Goal: Task Accomplishment & Management: Complete application form

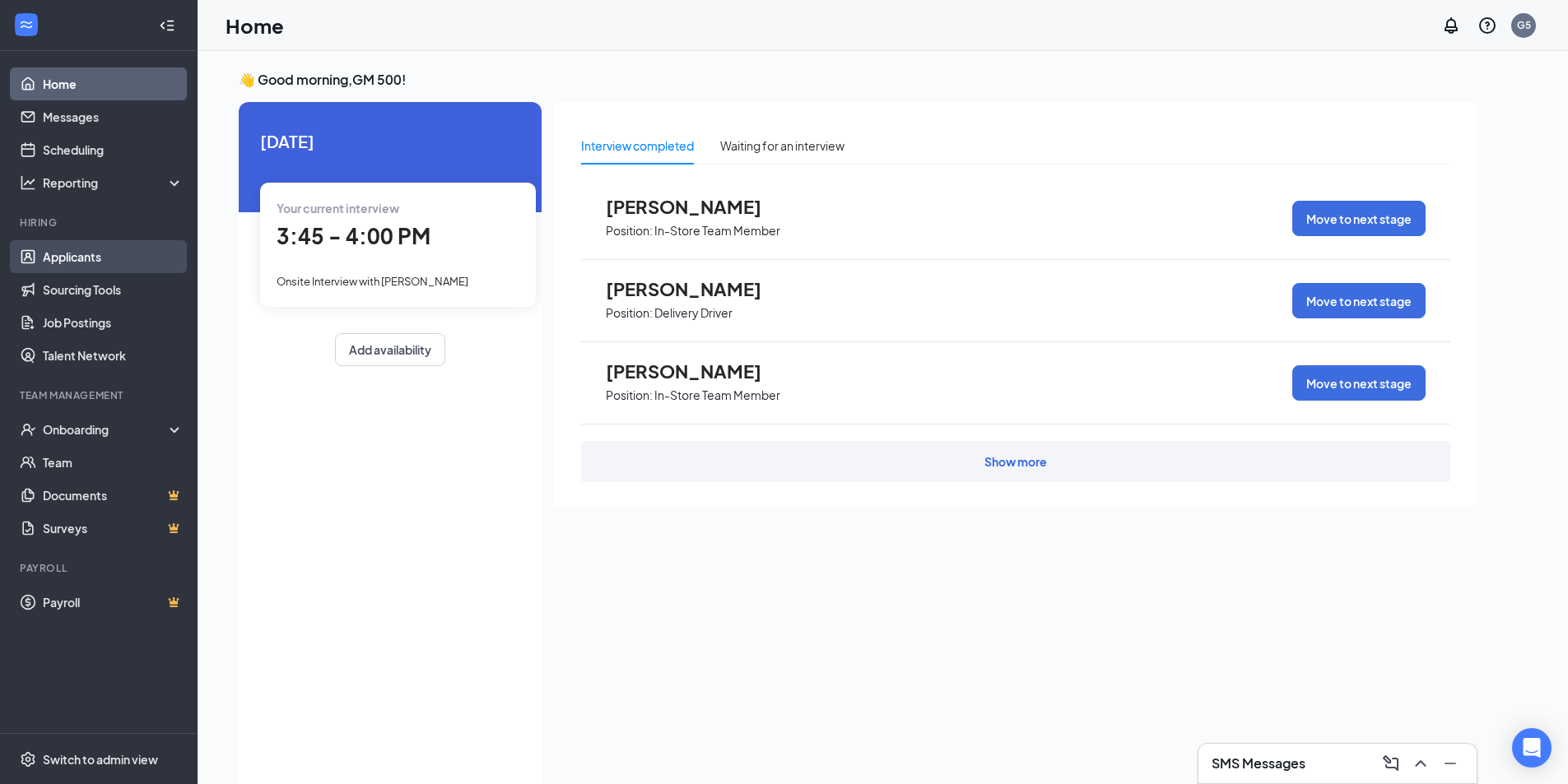
click at [98, 257] on link "Applicants" at bounding box center [113, 256] width 140 height 33
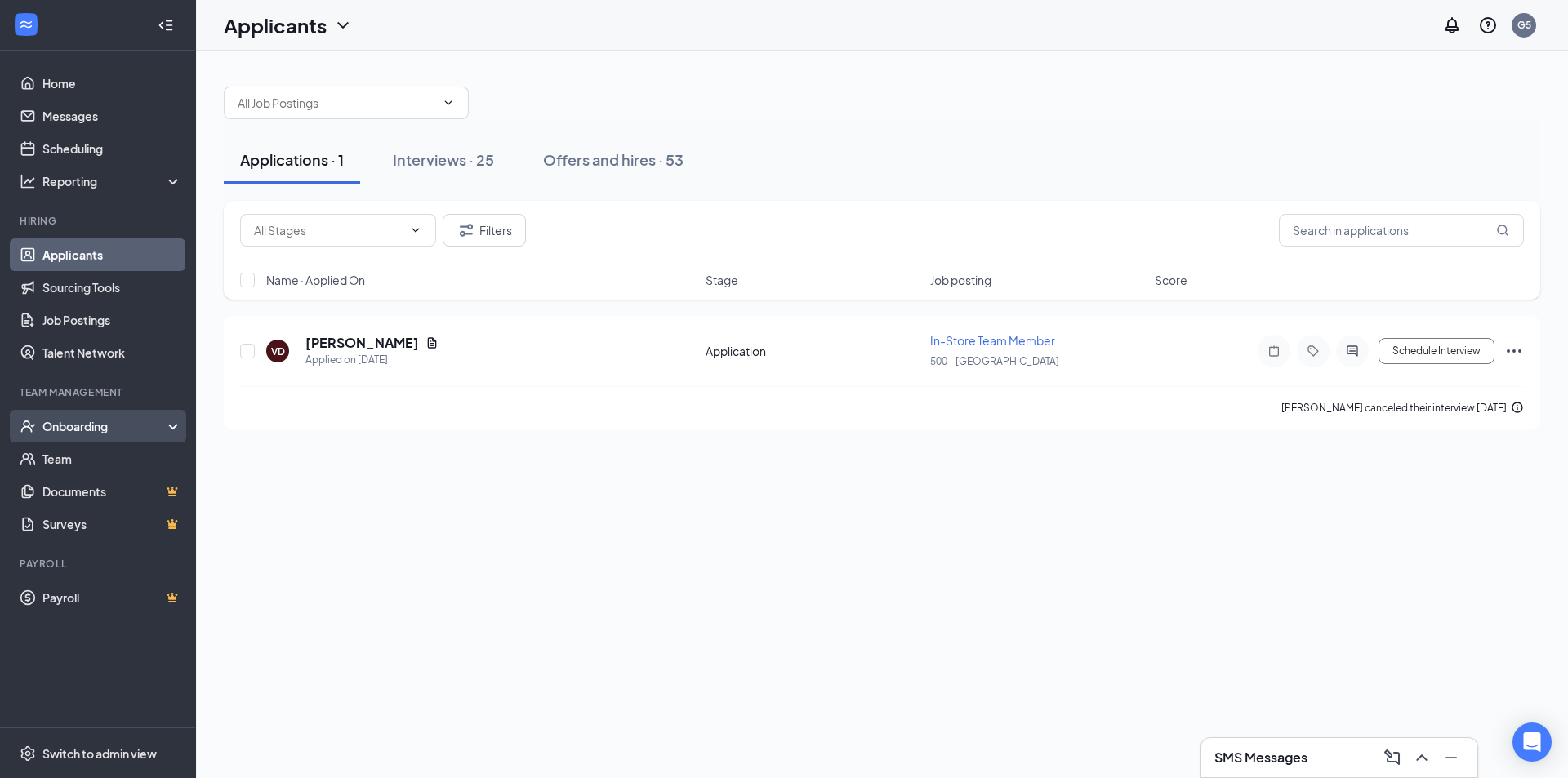
click at [67, 424] on div "Onboarding" at bounding box center [105, 425] width 126 height 16
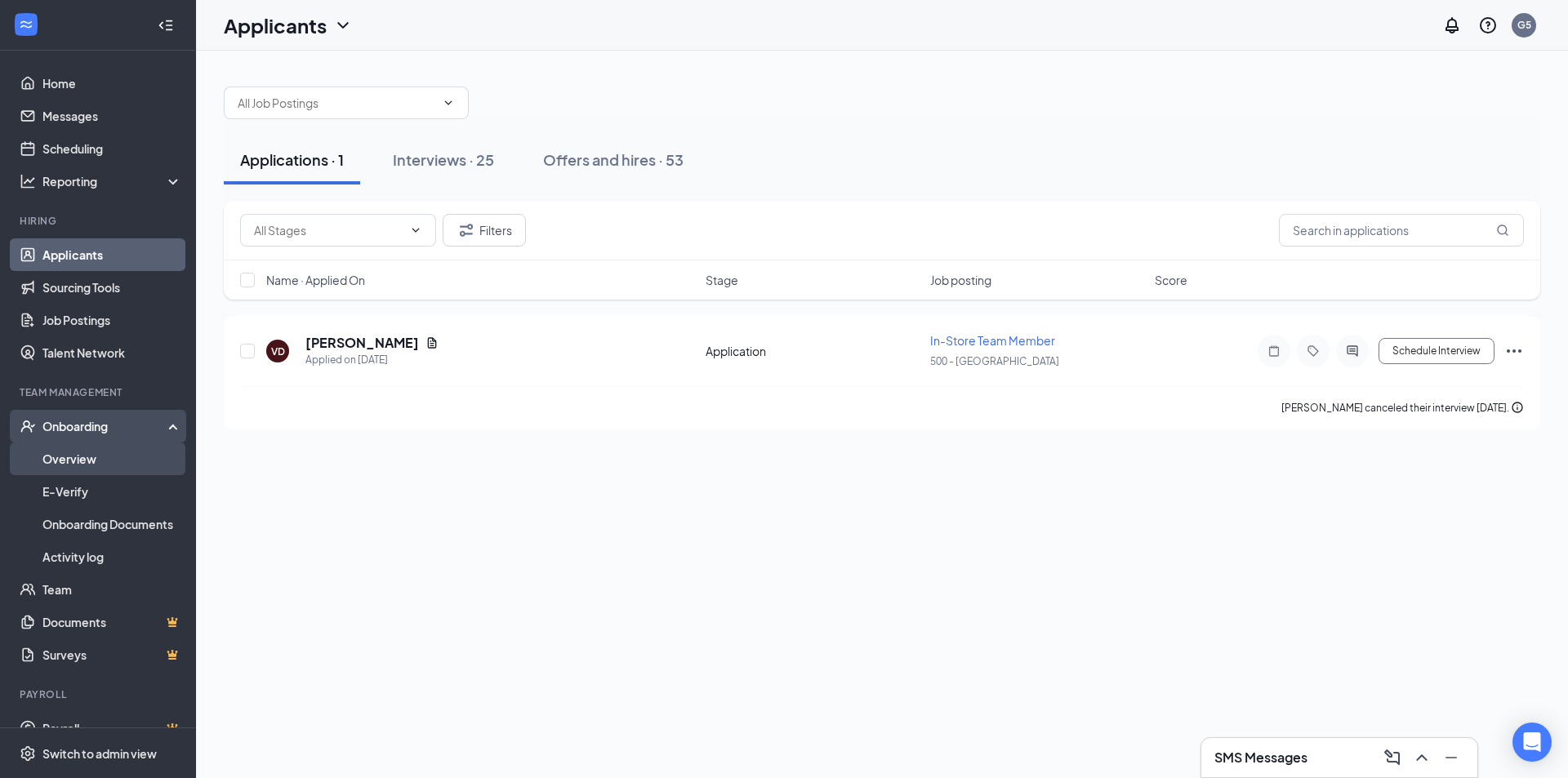
click at [71, 463] on link "Overview" at bounding box center [112, 459] width 139 height 33
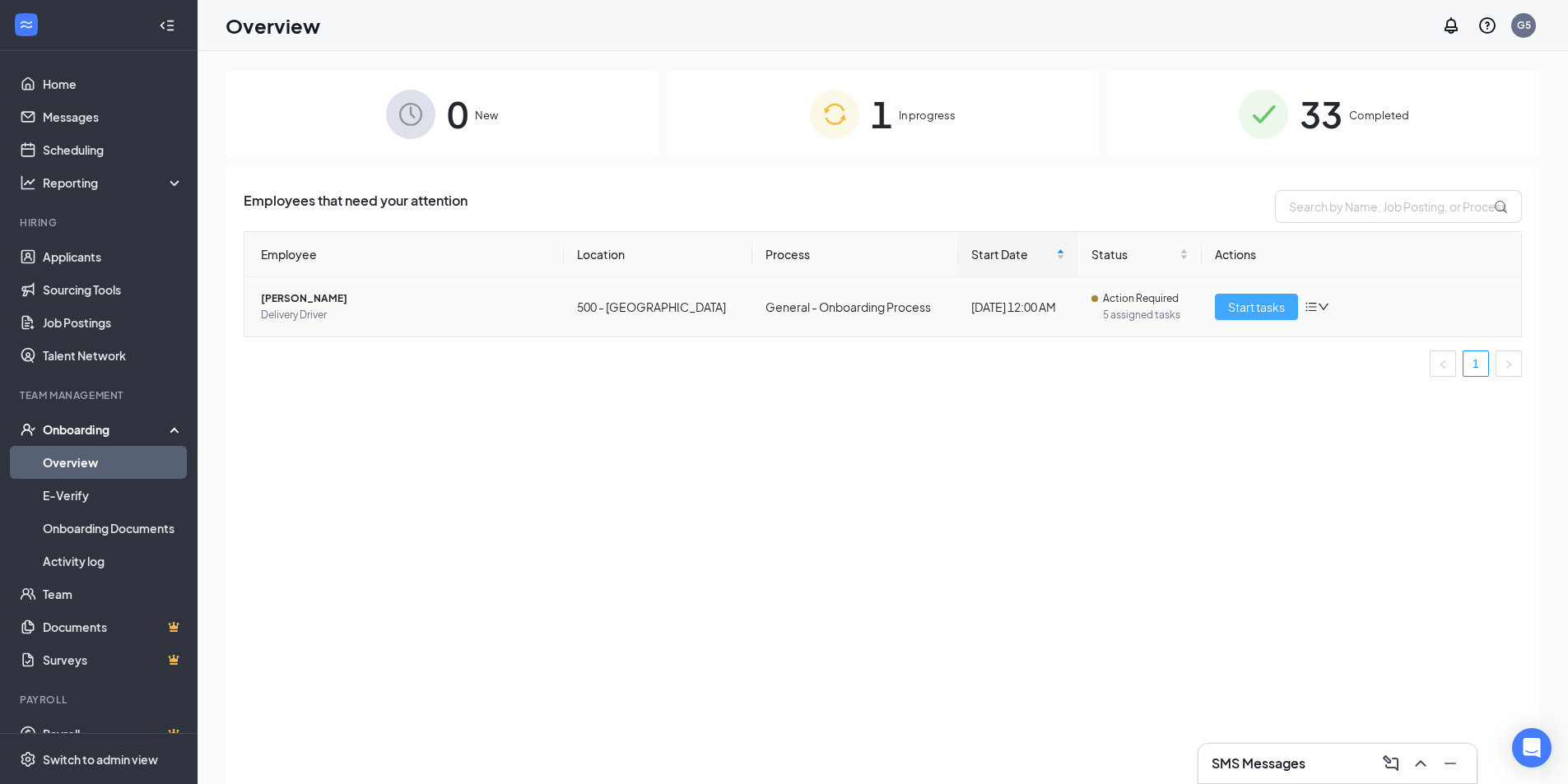
click at [1251, 301] on span "Start tasks" at bounding box center [1256, 306] width 57 height 18
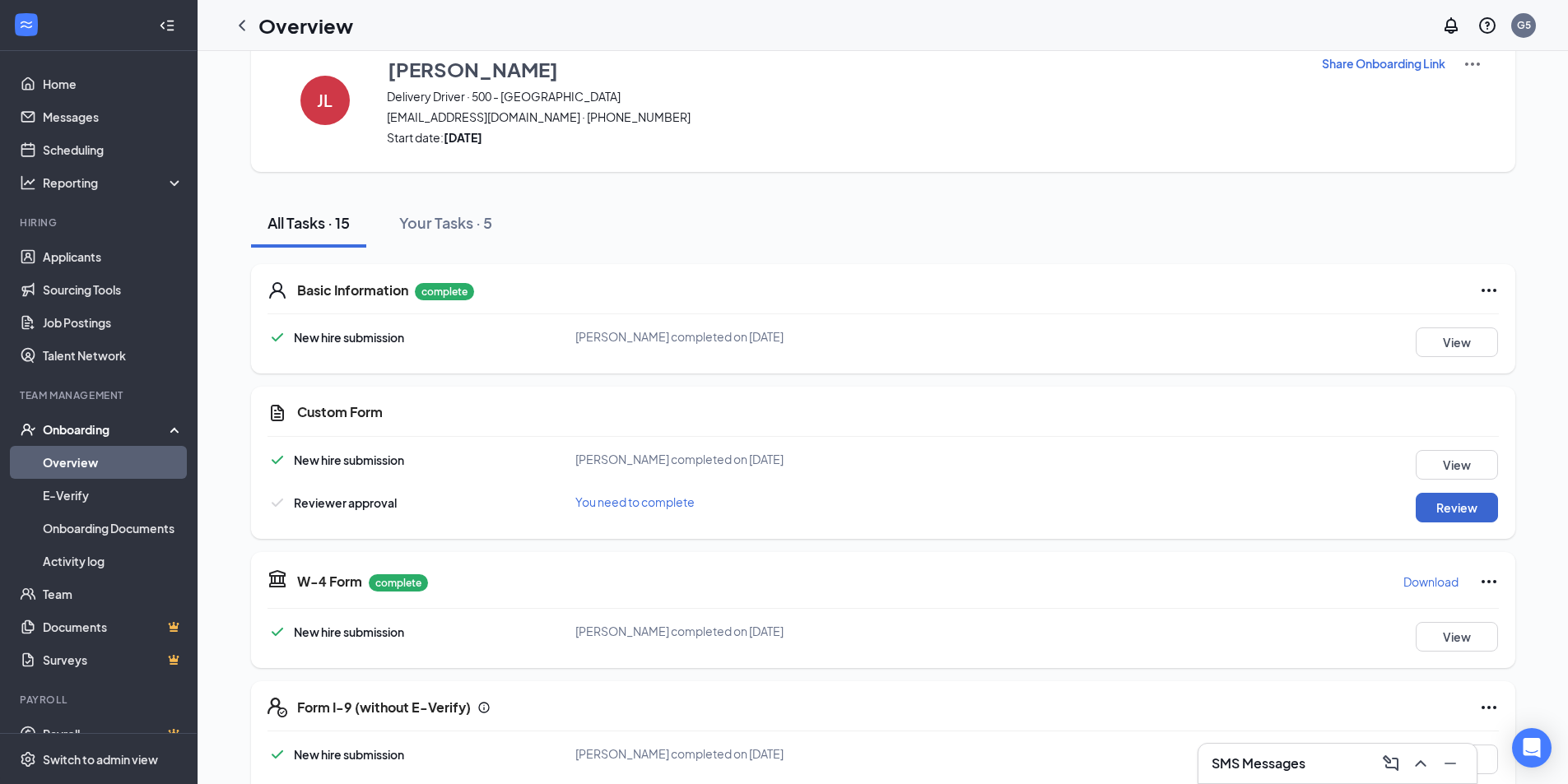
scroll to position [82, 0]
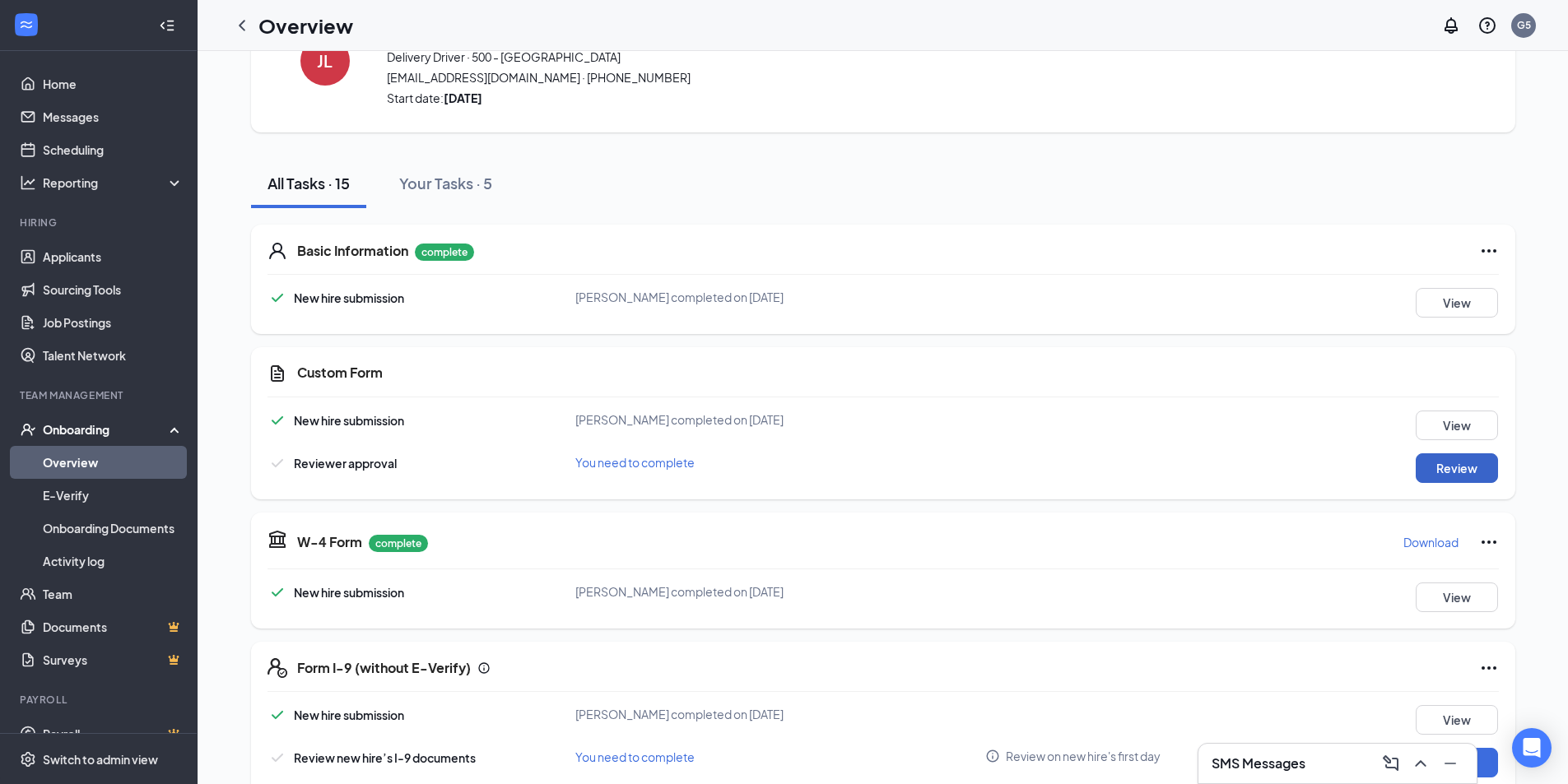
click at [1450, 469] on button "Review" at bounding box center [1456, 467] width 82 height 29
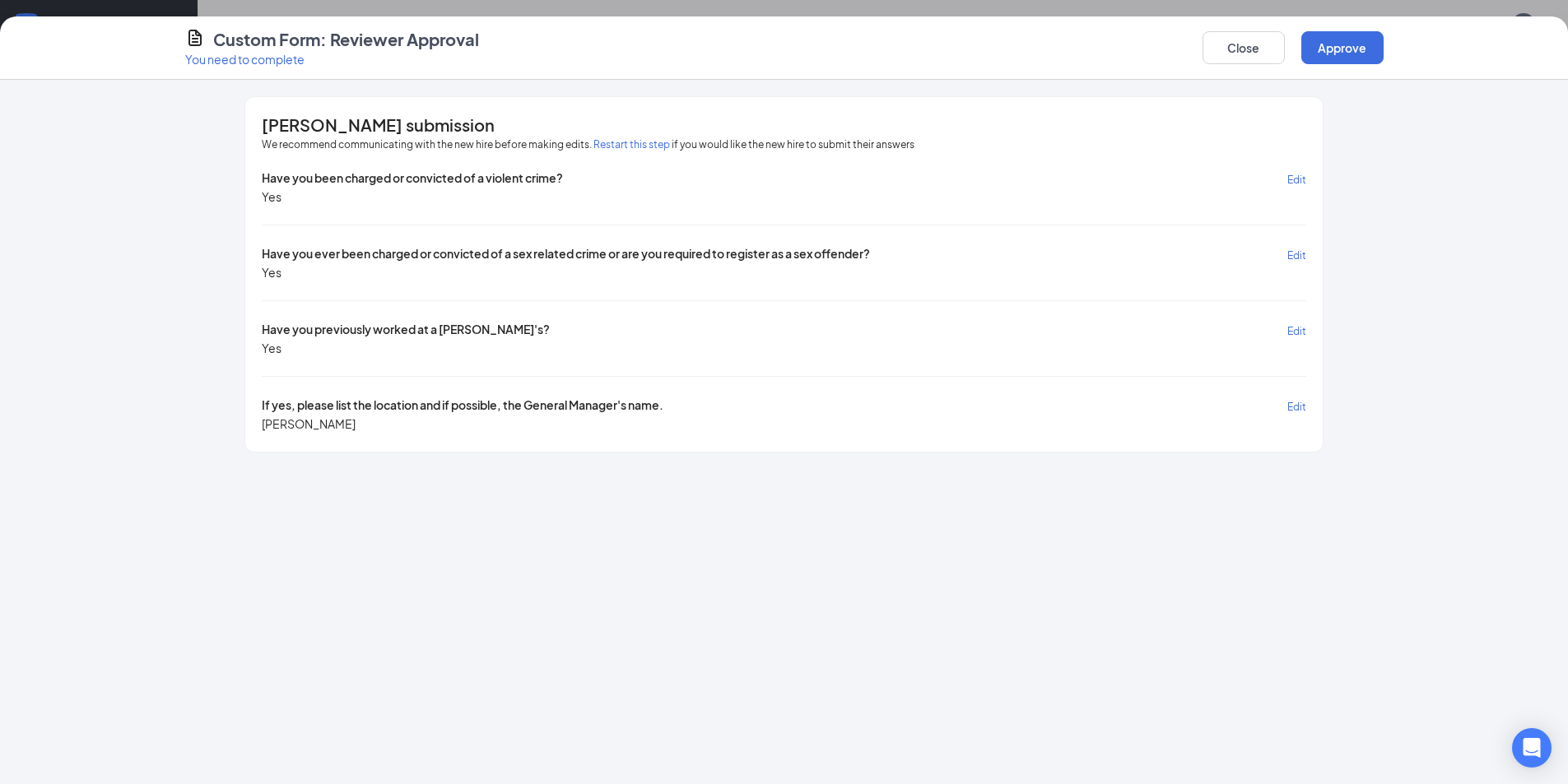
click at [139, 9] on div "Custom Form: Reviewer Approval You need to complete Close Approve [PERSON_NAME]…" at bounding box center [784, 392] width 1568 height 784
click at [1234, 54] on button "Close" at bounding box center [1243, 47] width 82 height 33
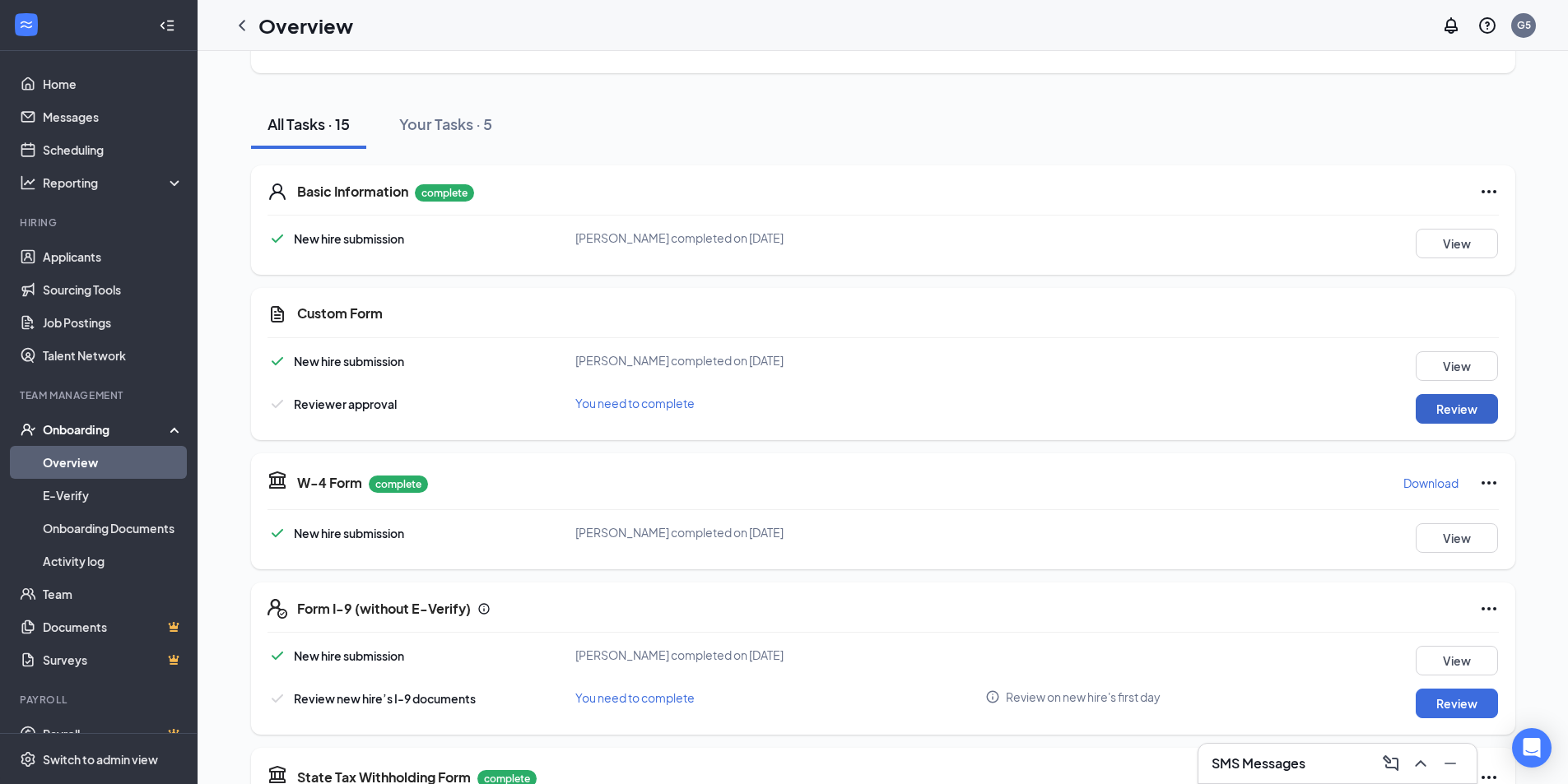
scroll to position [165, 0]
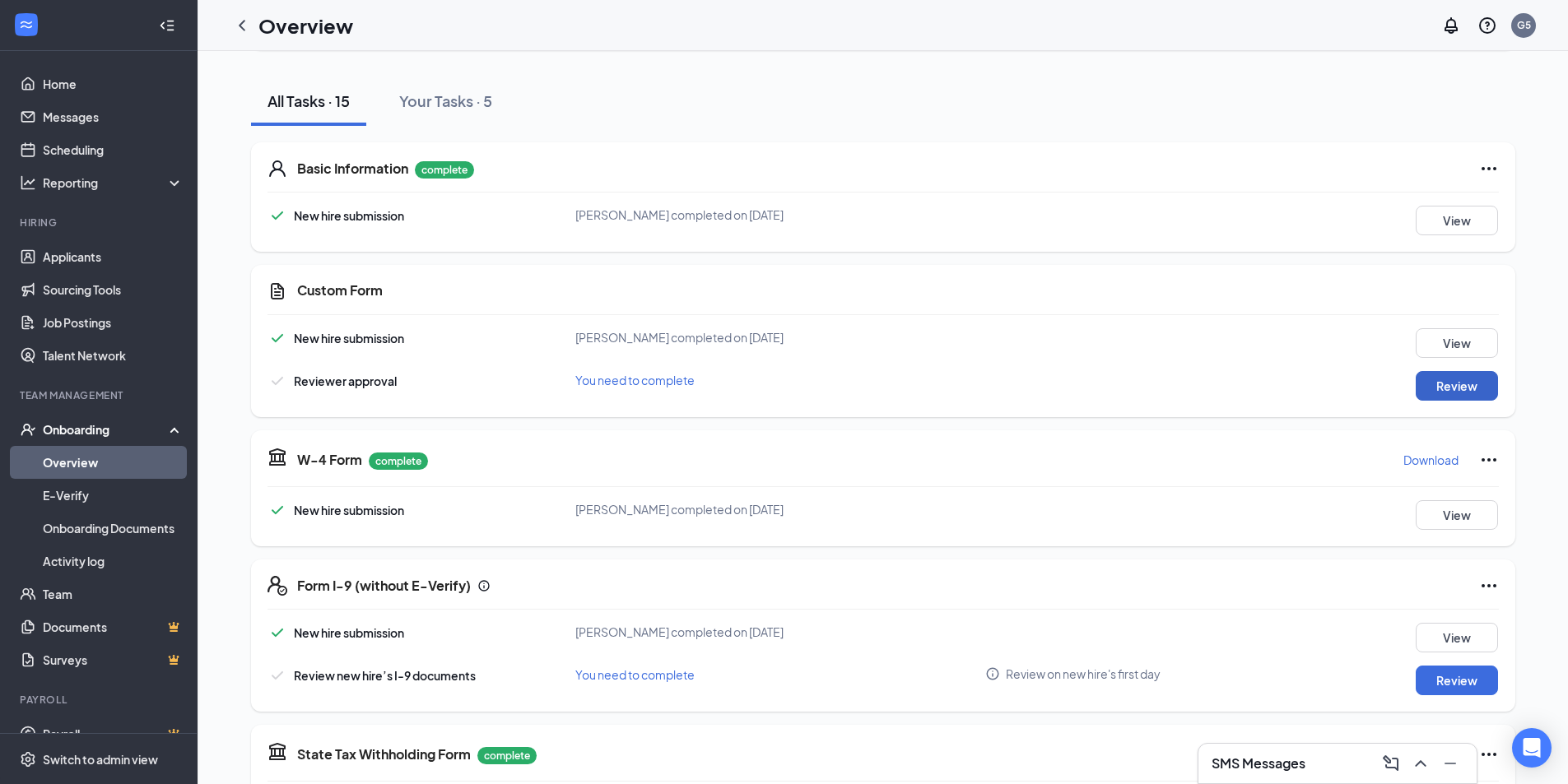
click at [1463, 389] on button "Review" at bounding box center [1456, 386] width 82 height 29
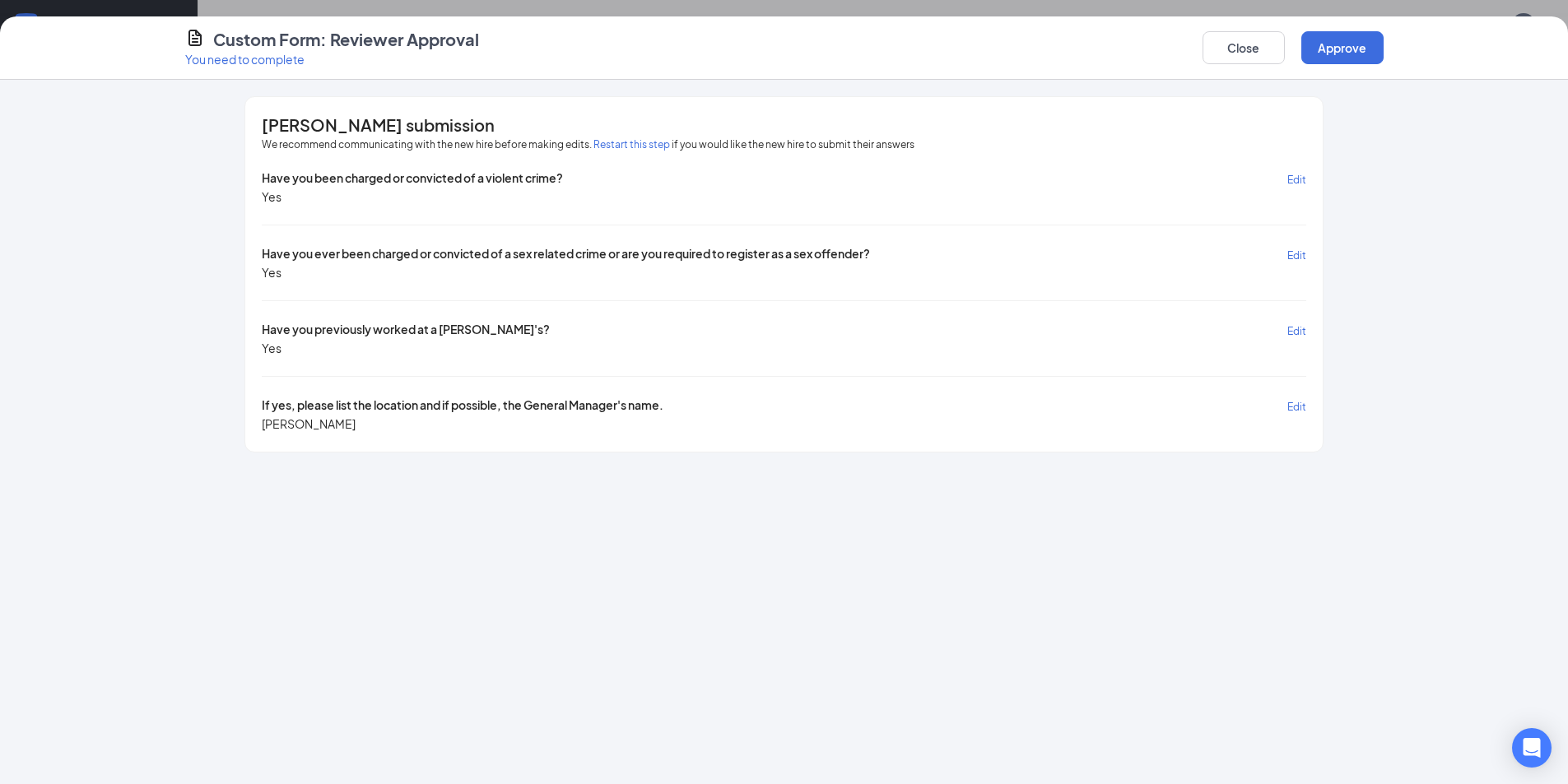
click at [1290, 173] on button "Edit" at bounding box center [1297, 179] width 19 height 19
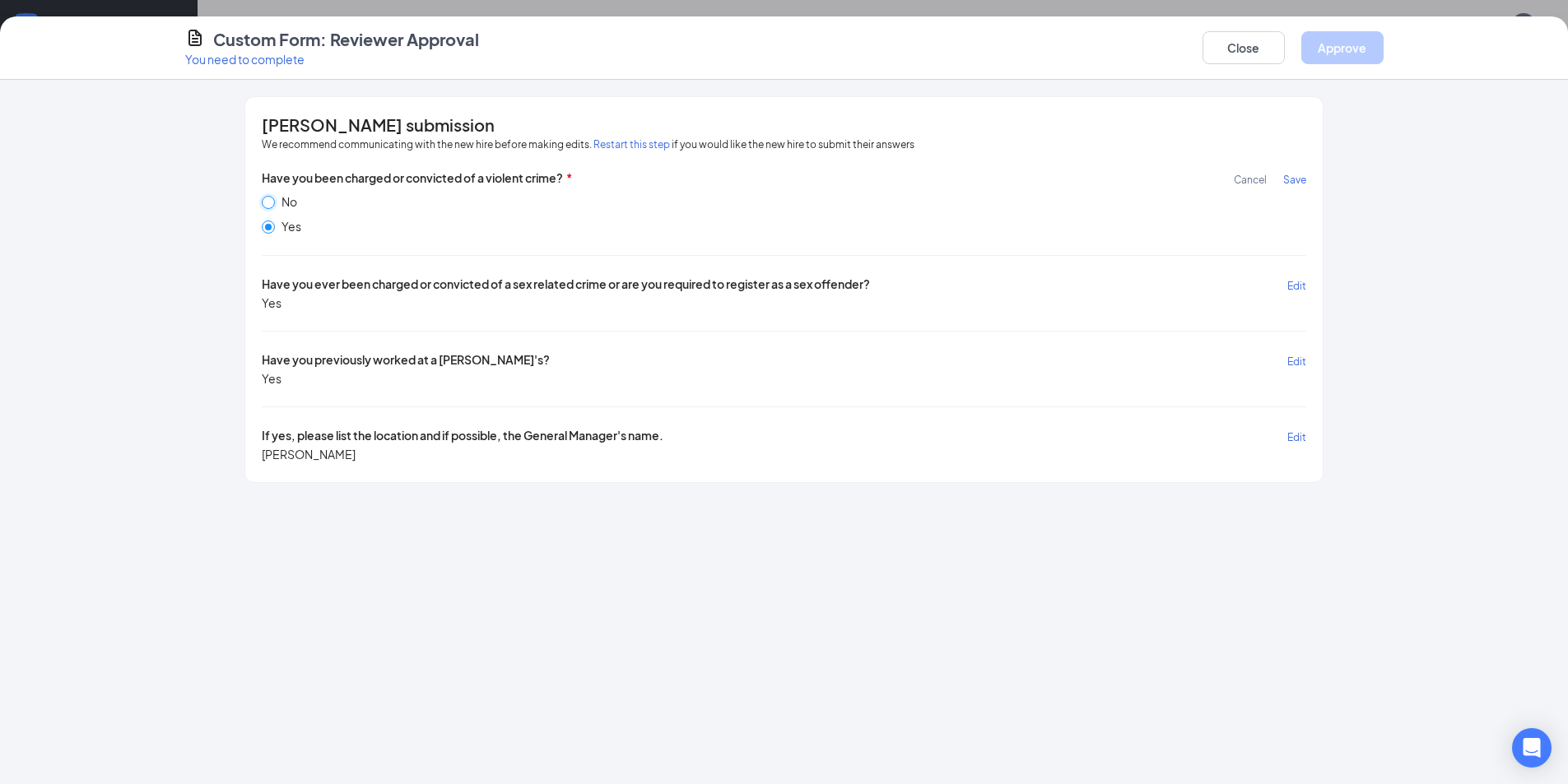
click at [269, 200] on input "No" at bounding box center [268, 203] width 13 height 13
radio input "true"
radio input "false"
click at [1294, 286] on span "Edit" at bounding box center [1297, 285] width 19 height 12
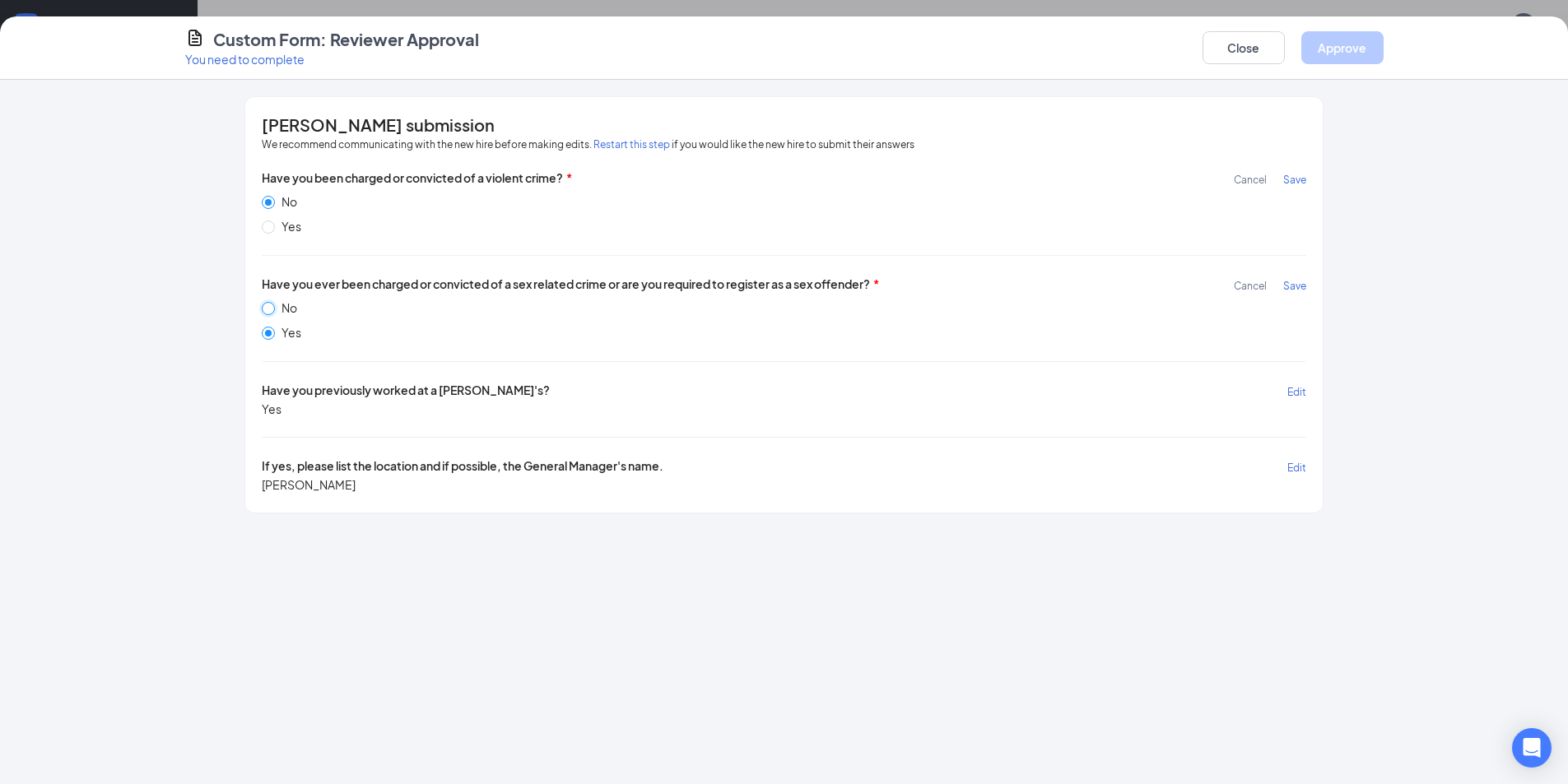
click at [269, 304] on input "No" at bounding box center [268, 309] width 13 height 13
radio input "true"
radio input "false"
click at [1293, 279] on button "Save" at bounding box center [1294, 285] width 23 height 19
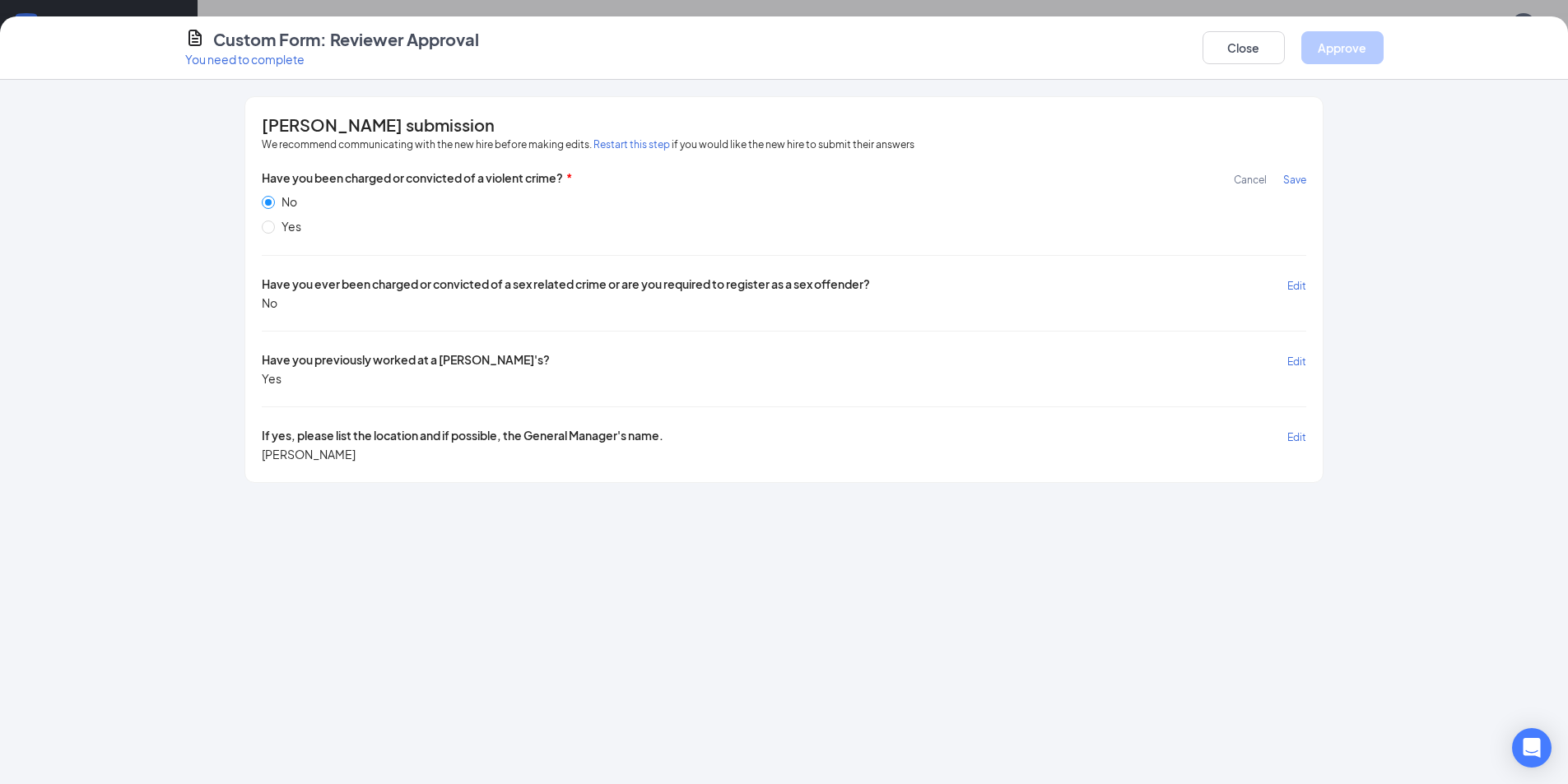
click at [1292, 172] on button "Save" at bounding box center [1294, 179] width 23 height 19
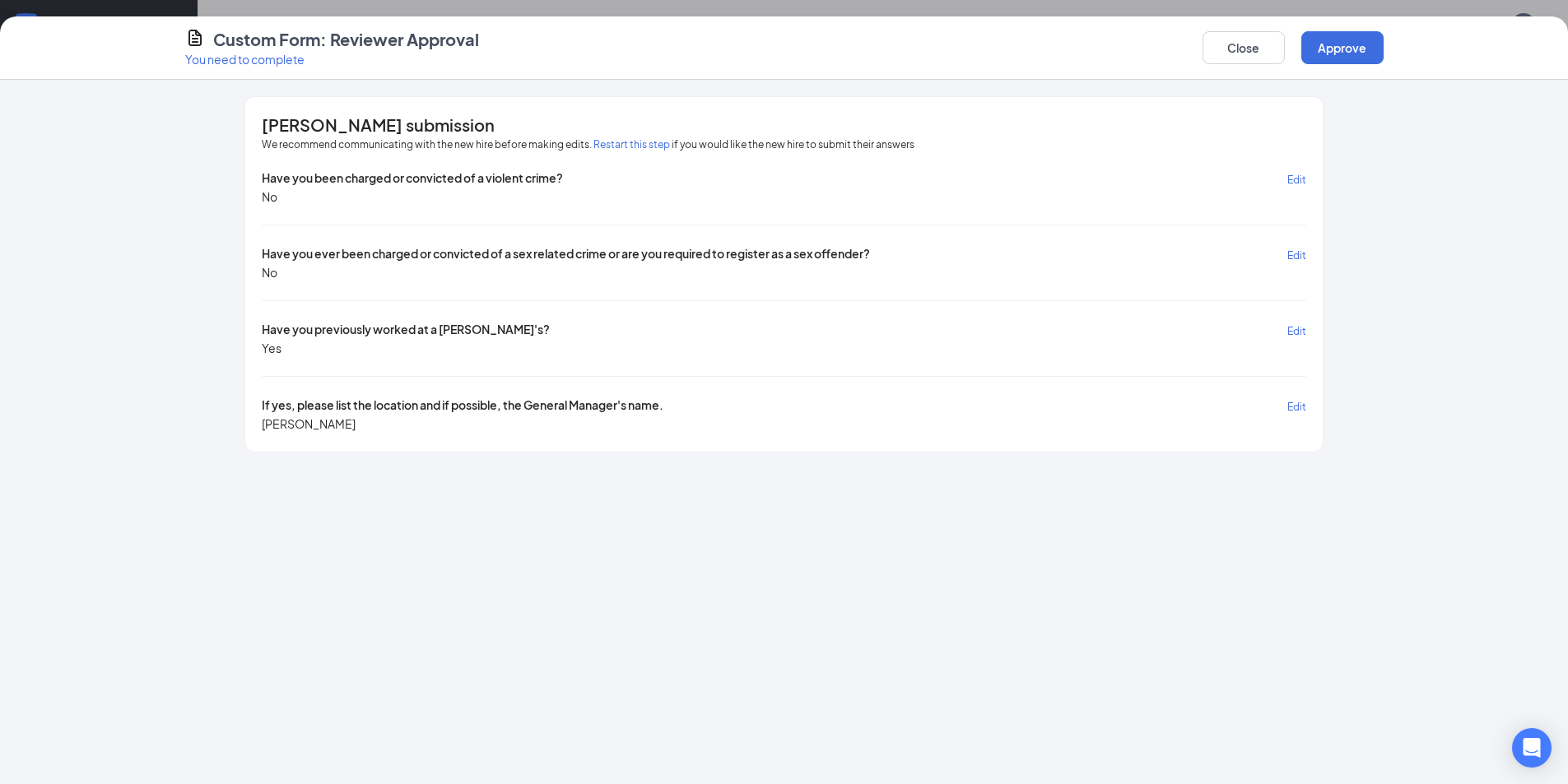
click at [1297, 179] on span "Edit" at bounding box center [1297, 179] width 19 height 12
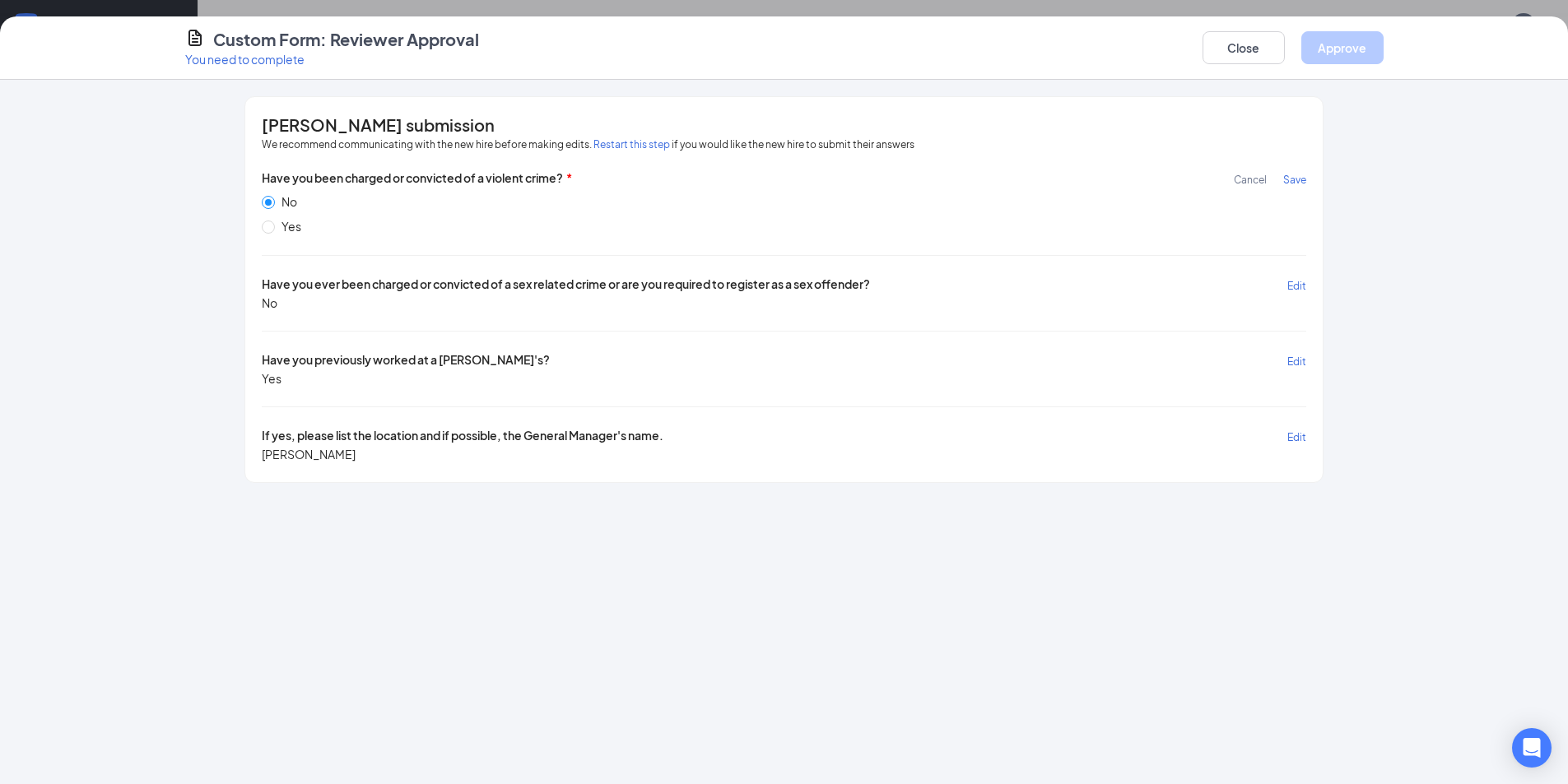
click at [575, 242] on div "Have you been charged or convicted of a violent crime? Cancel Save No Yes Have …" at bounding box center [783, 316] width 1044 height 293
click at [1295, 181] on span "Save" at bounding box center [1294, 179] width 23 height 12
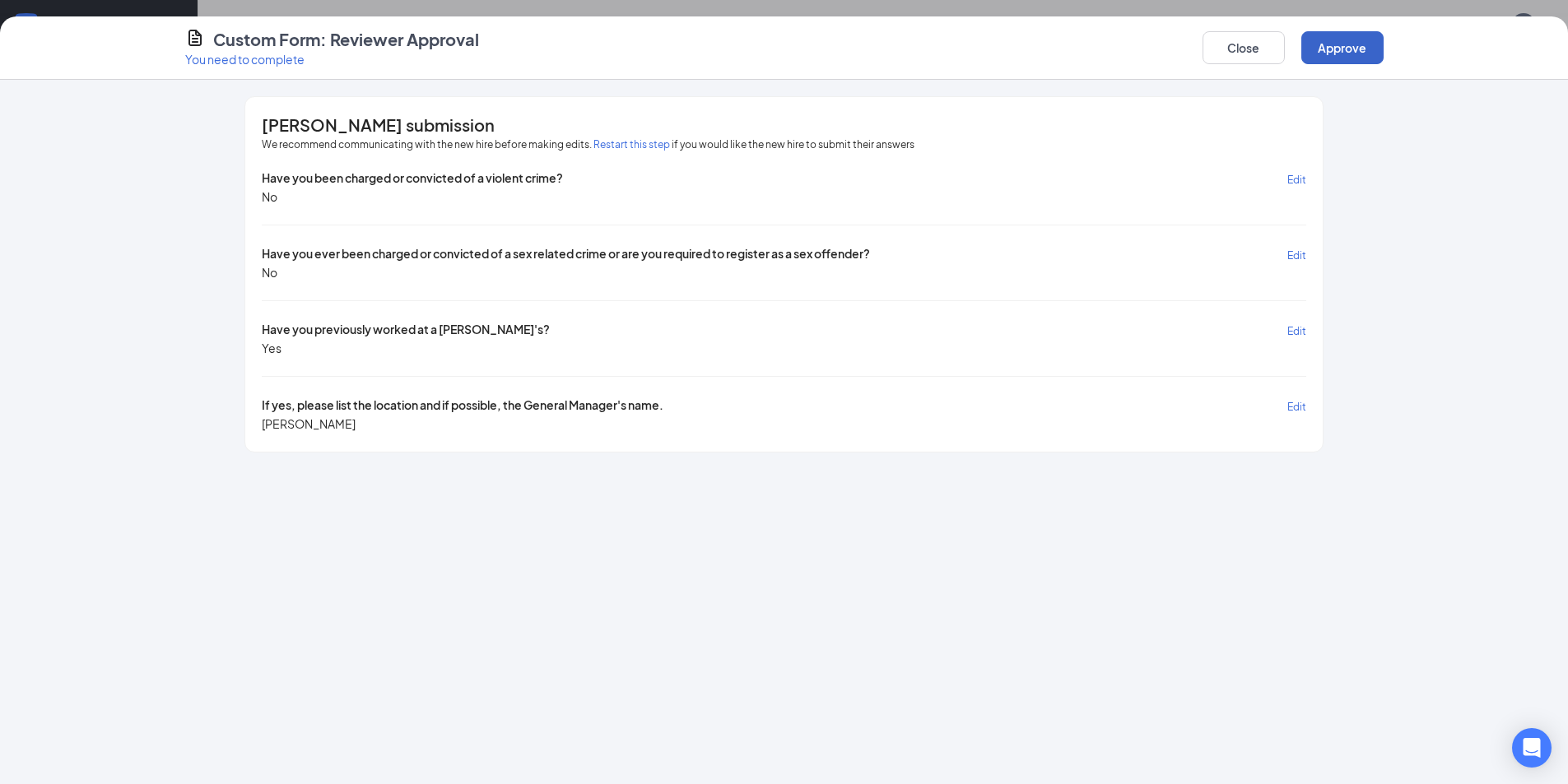
click at [1345, 63] on button "Approve" at bounding box center [1342, 47] width 82 height 33
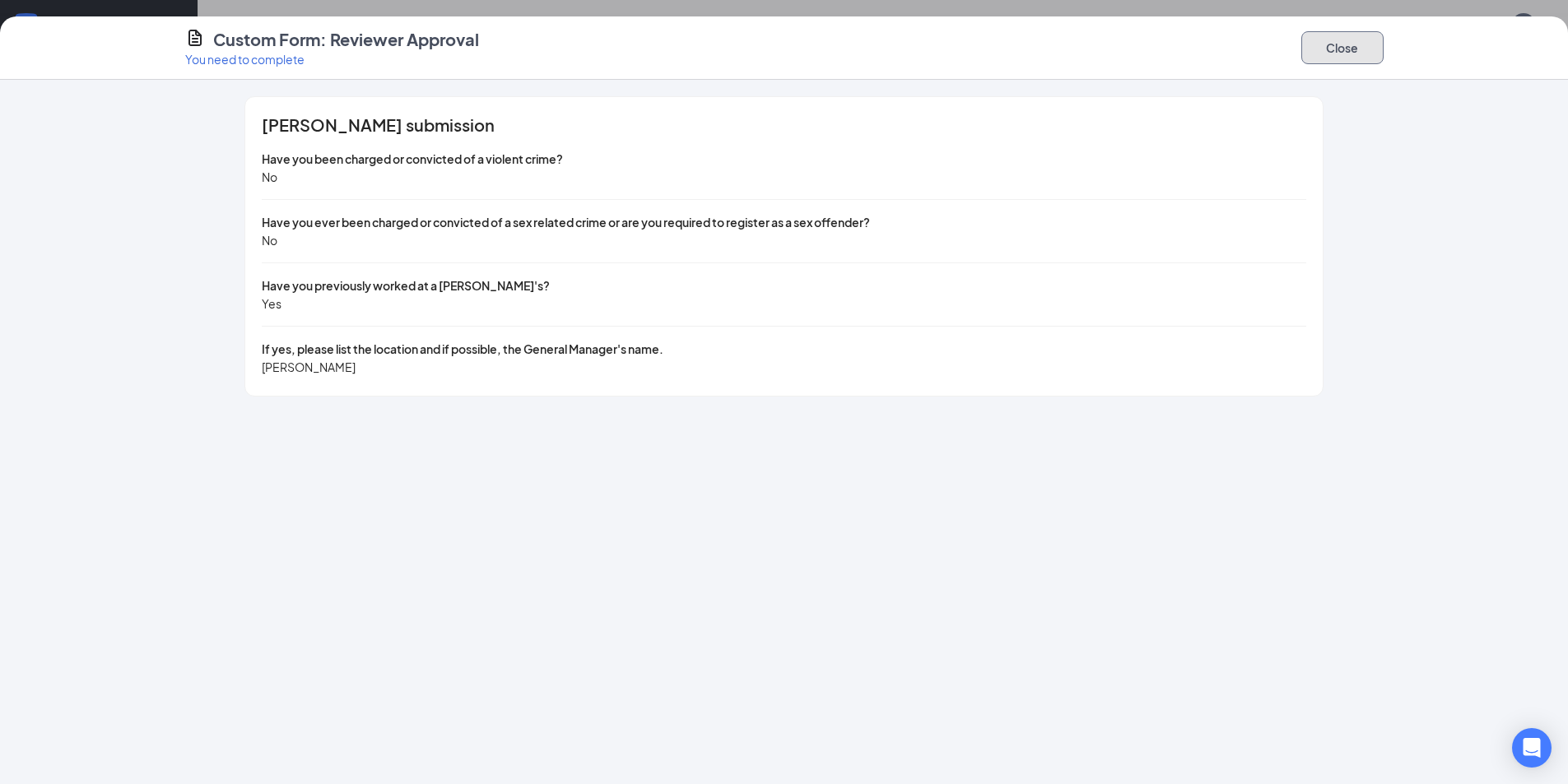
click at [1346, 50] on button "Close" at bounding box center [1342, 47] width 82 height 33
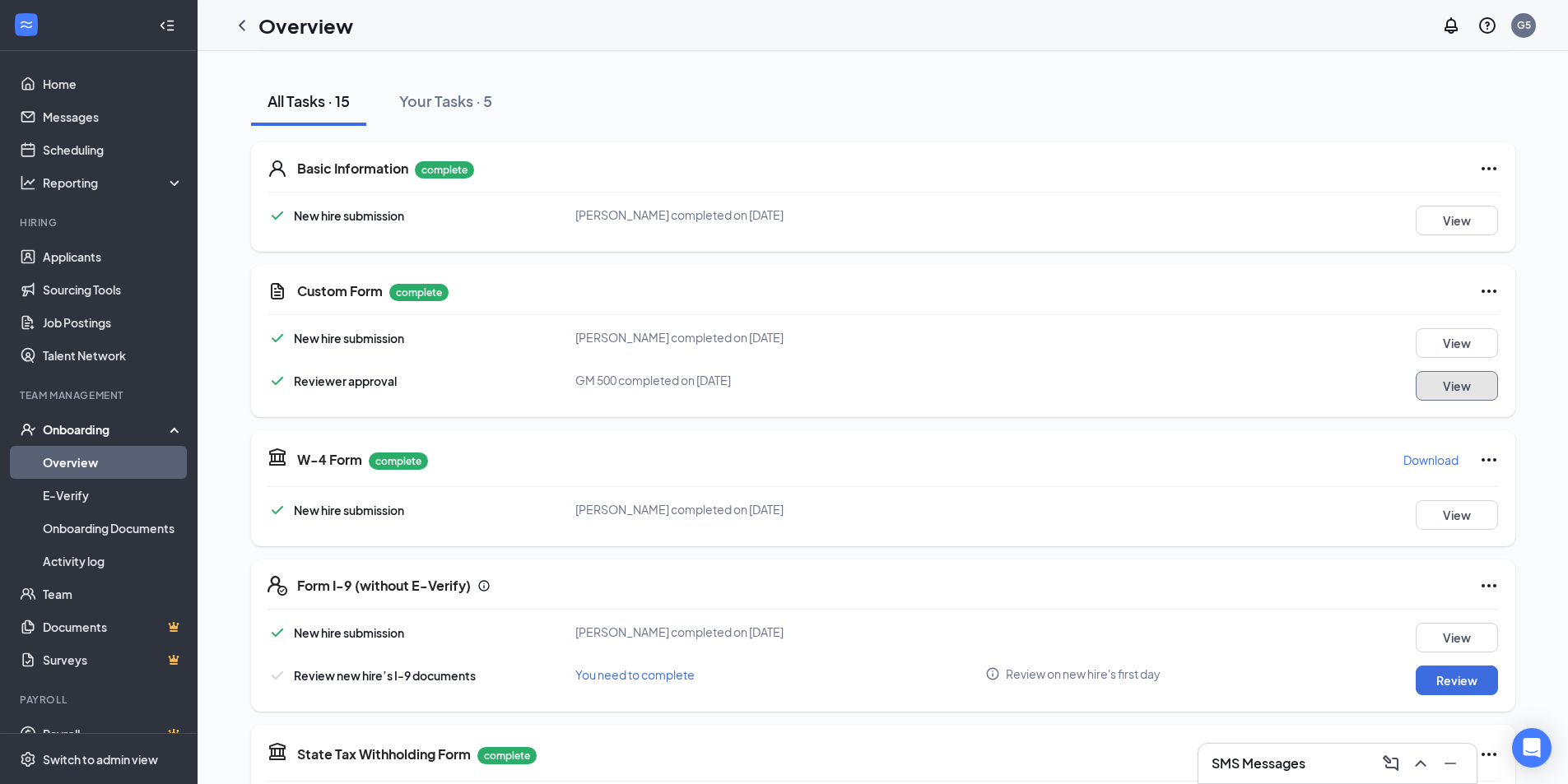
scroll to position [411, 0]
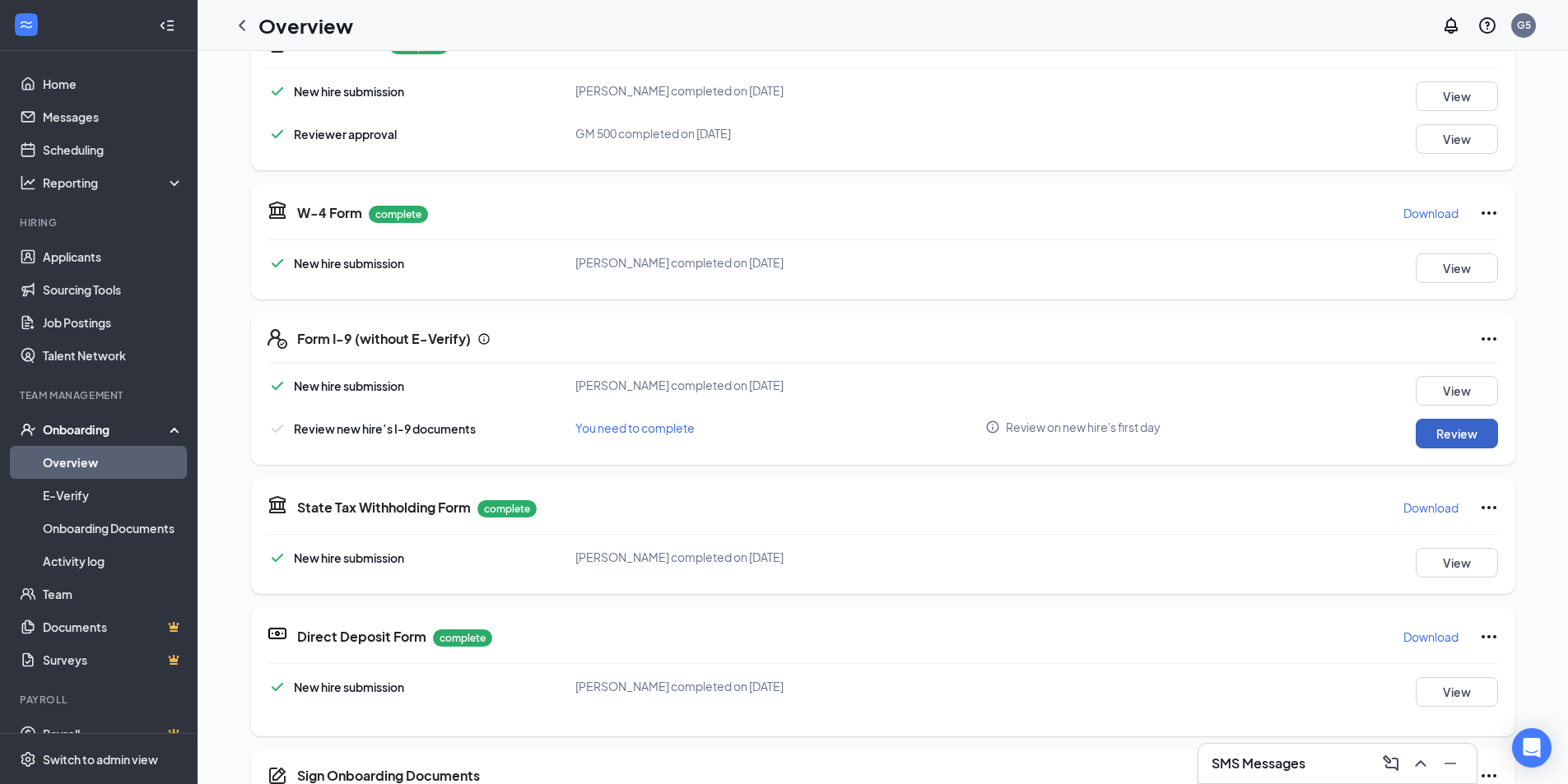
click at [1453, 435] on button "Review" at bounding box center [1456, 433] width 82 height 29
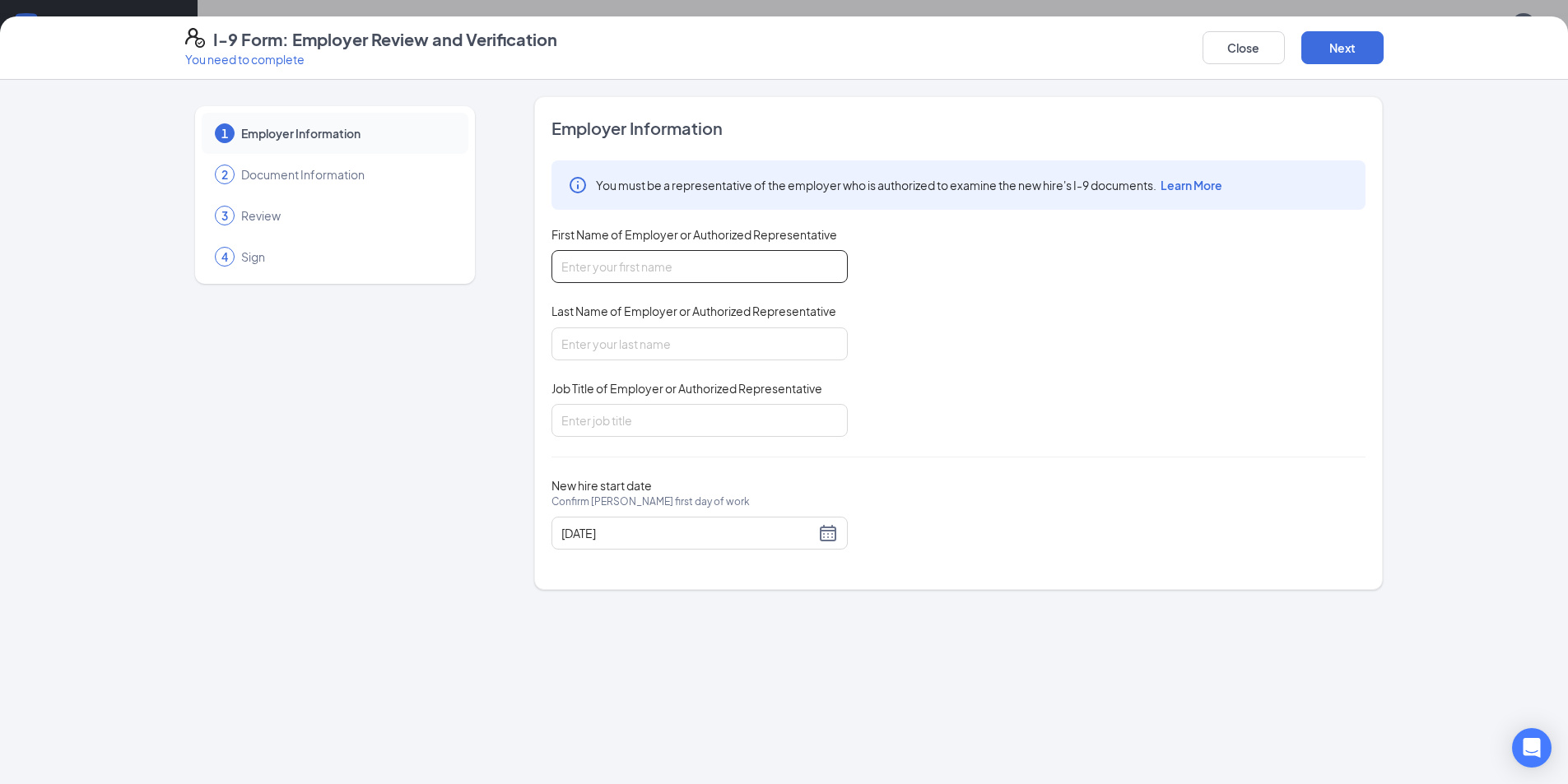
click at [600, 265] on input "First Name of Employer or Authorized Representative" at bounding box center [700, 266] width 297 height 33
type input "[PERSON_NAME]"
click at [653, 346] on input "Last Name of Employer or Authorized Representative" at bounding box center [700, 344] width 297 height 33
type input "[PERSON_NAME]"
click at [640, 424] on input "Job Title of Employer or Authorized Representative" at bounding box center [700, 420] width 297 height 33
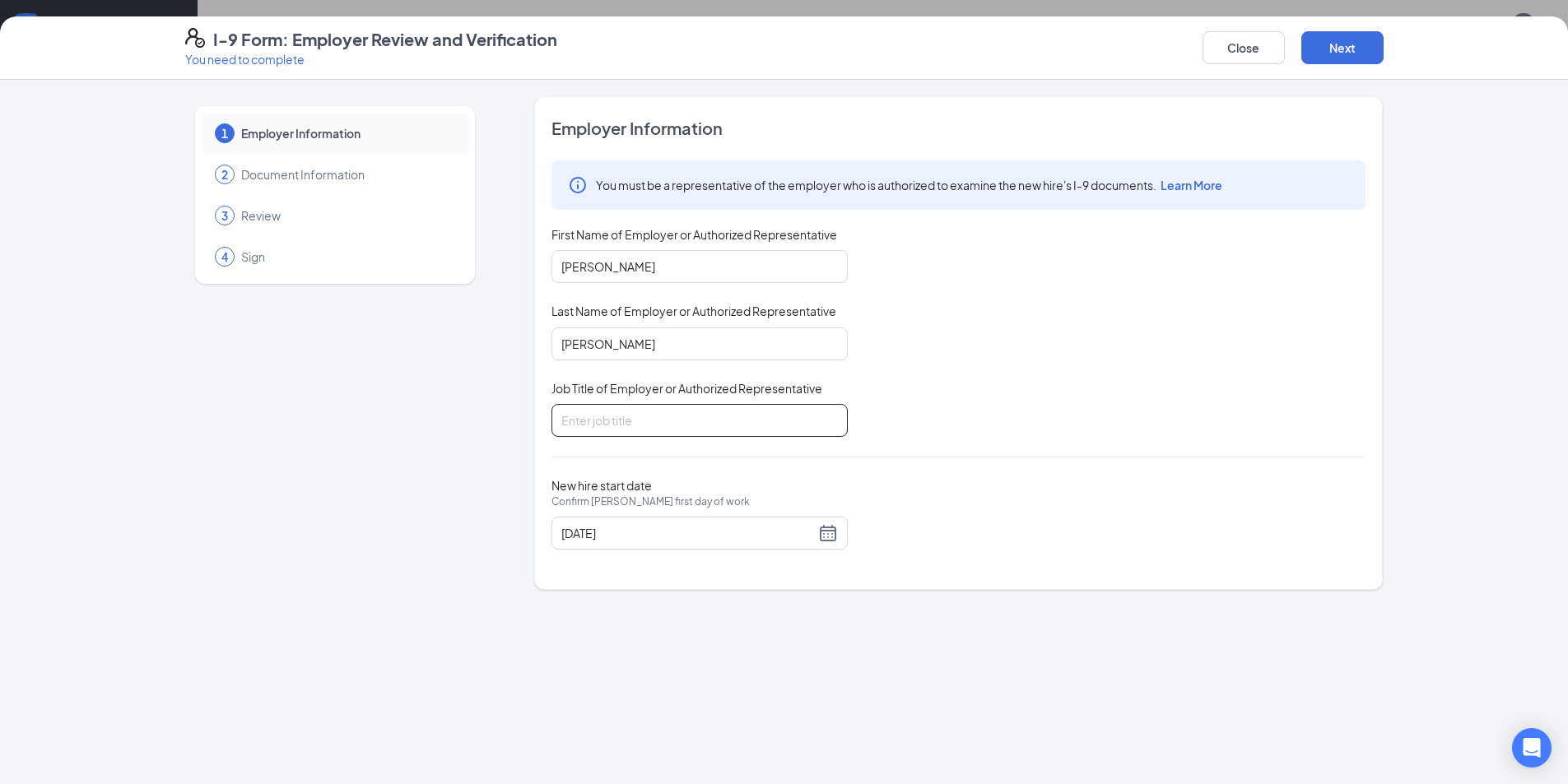
type input "gm"
click at [830, 528] on div "[DATE]" at bounding box center [700, 533] width 277 height 20
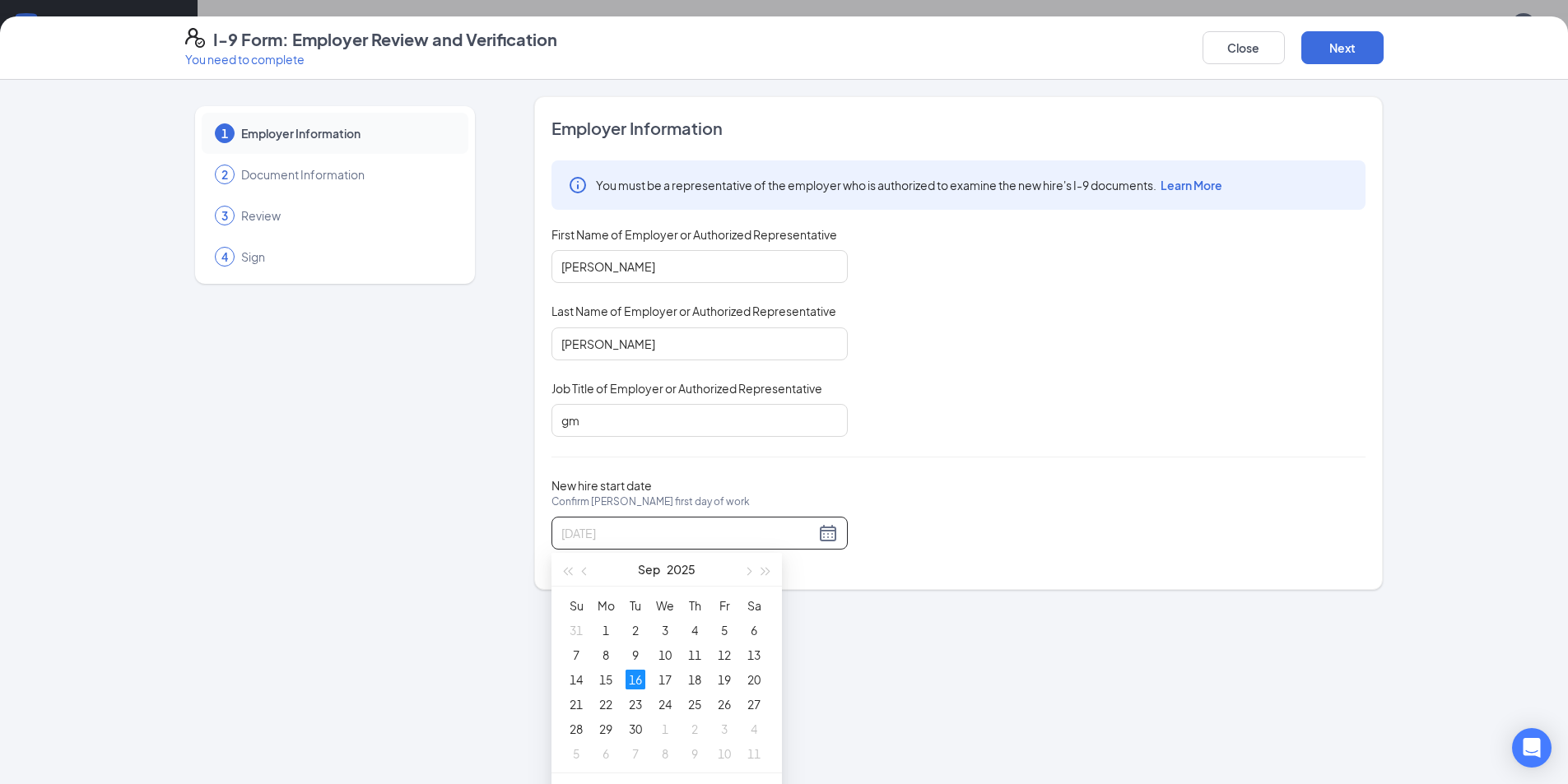
type input "[DATE]"
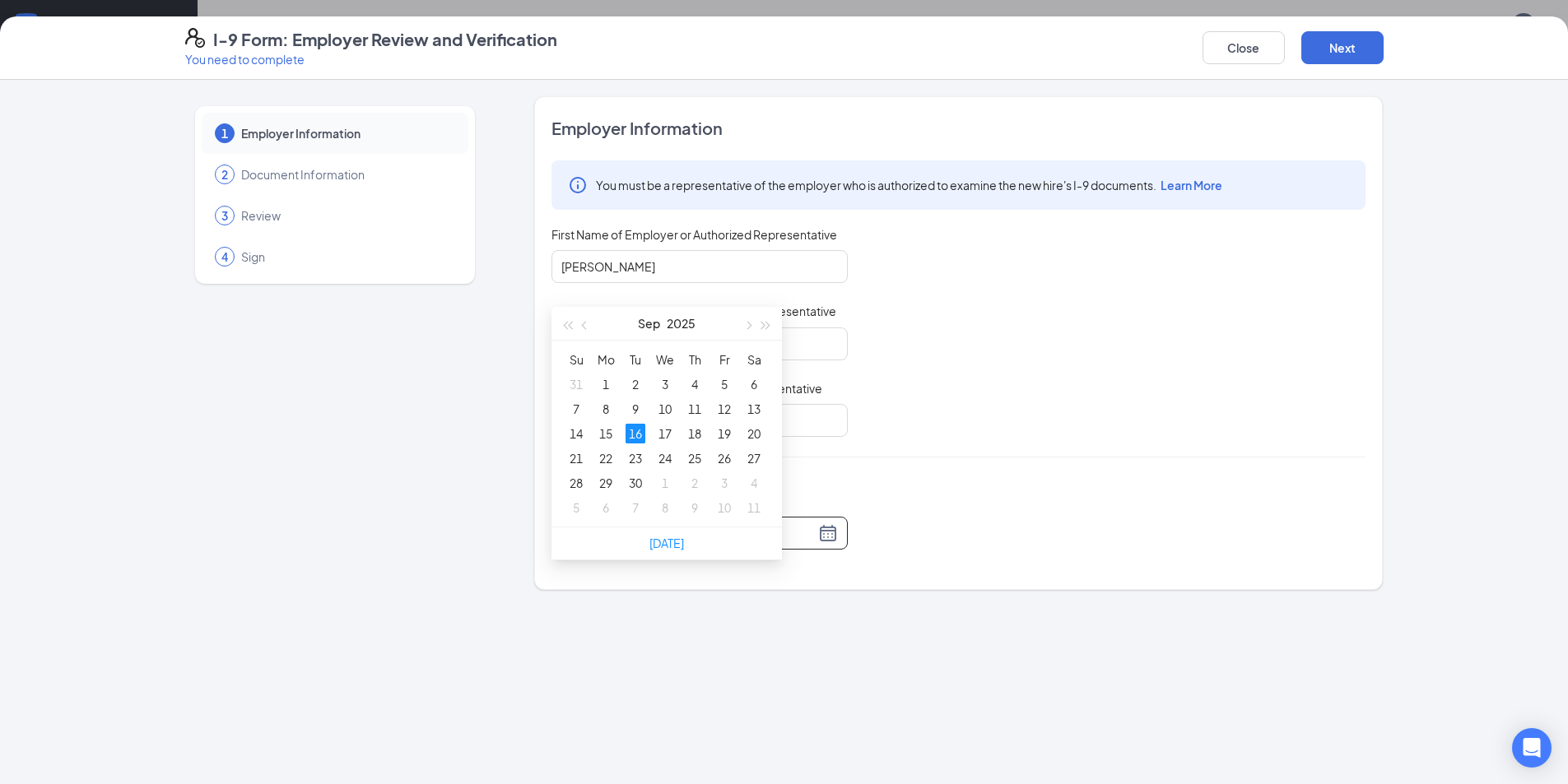
scroll to position [246, 0]
click at [659, 540] on link "[DATE]" at bounding box center [666, 542] width 34 height 15
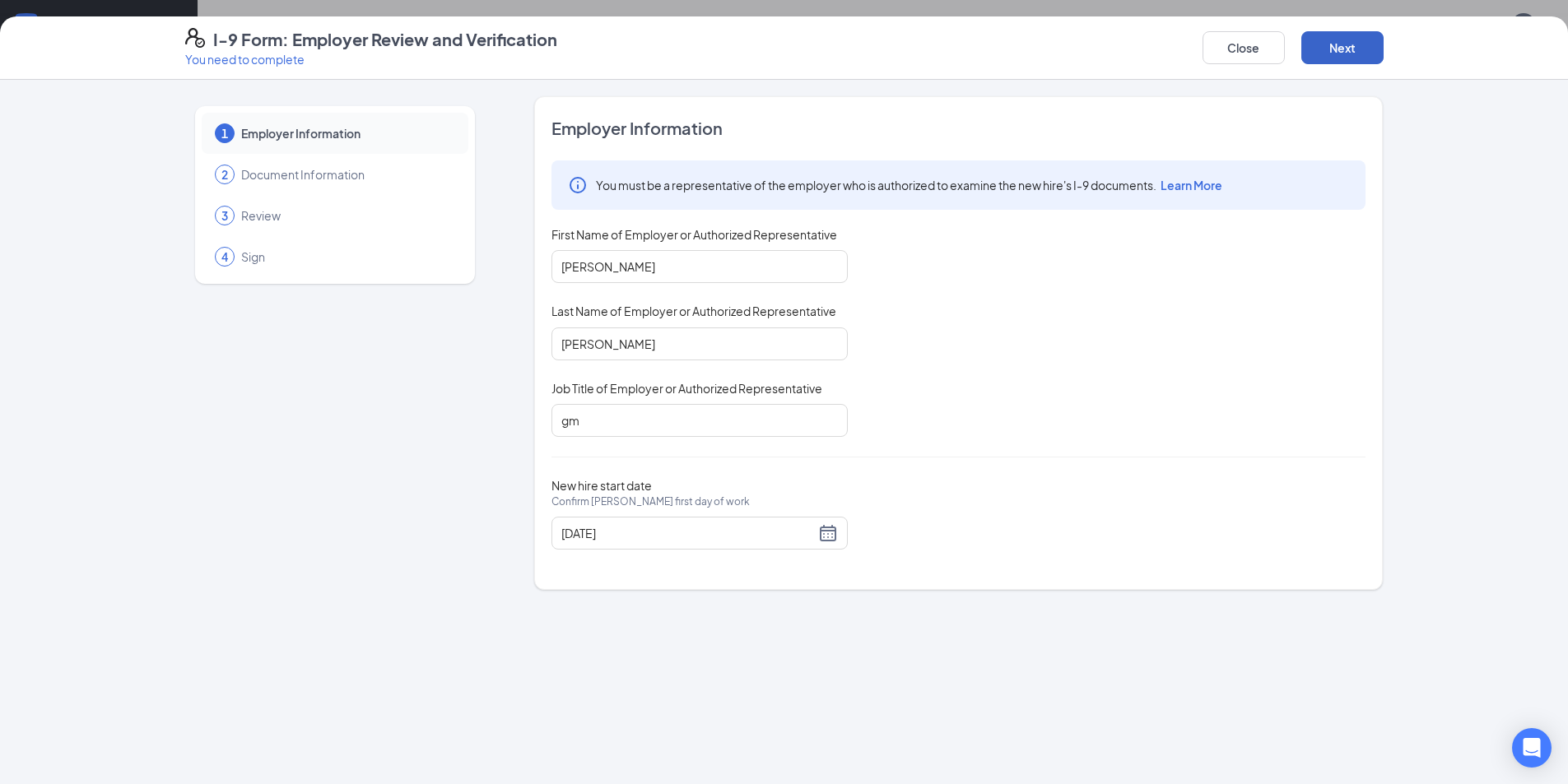
click at [1338, 49] on button "Next" at bounding box center [1342, 47] width 82 height 33
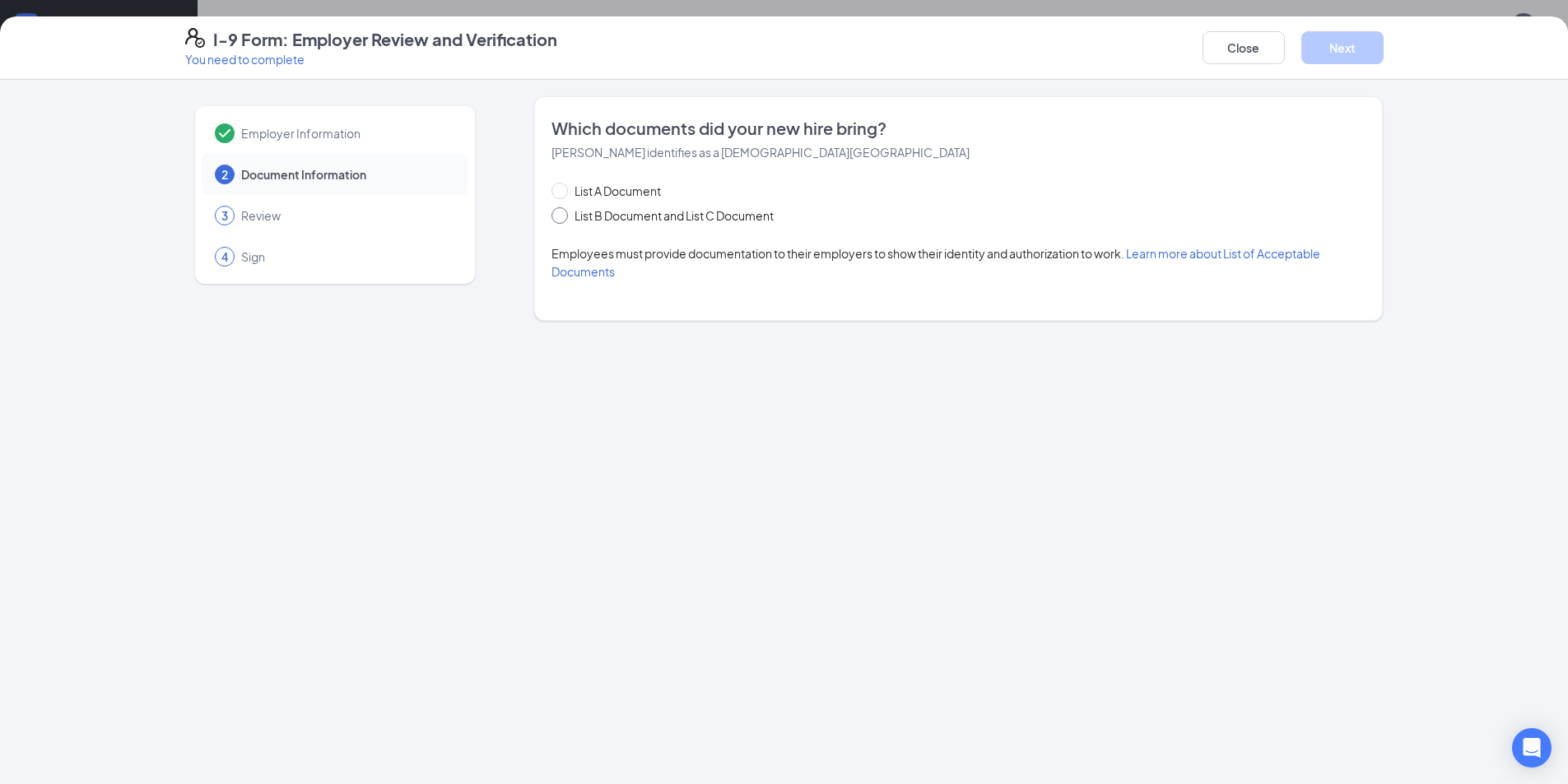
click at [562, 212] on input "List B Document and List C Document" at bounding box center [557, 213] width 11 height 11
radio input "true"
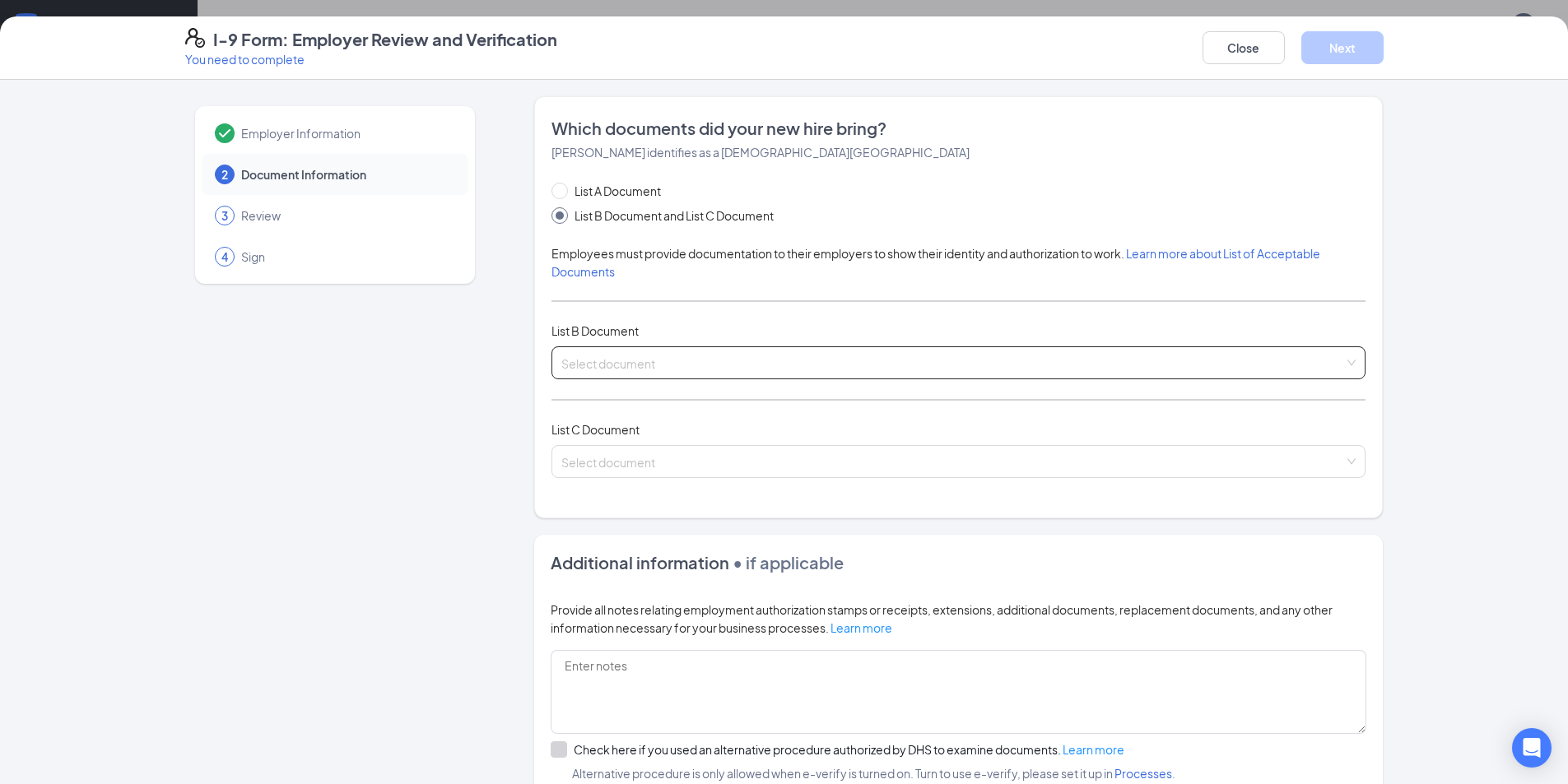
click at [622, 356] on input "search" at bounding box center [953, 359] width 783 height 25
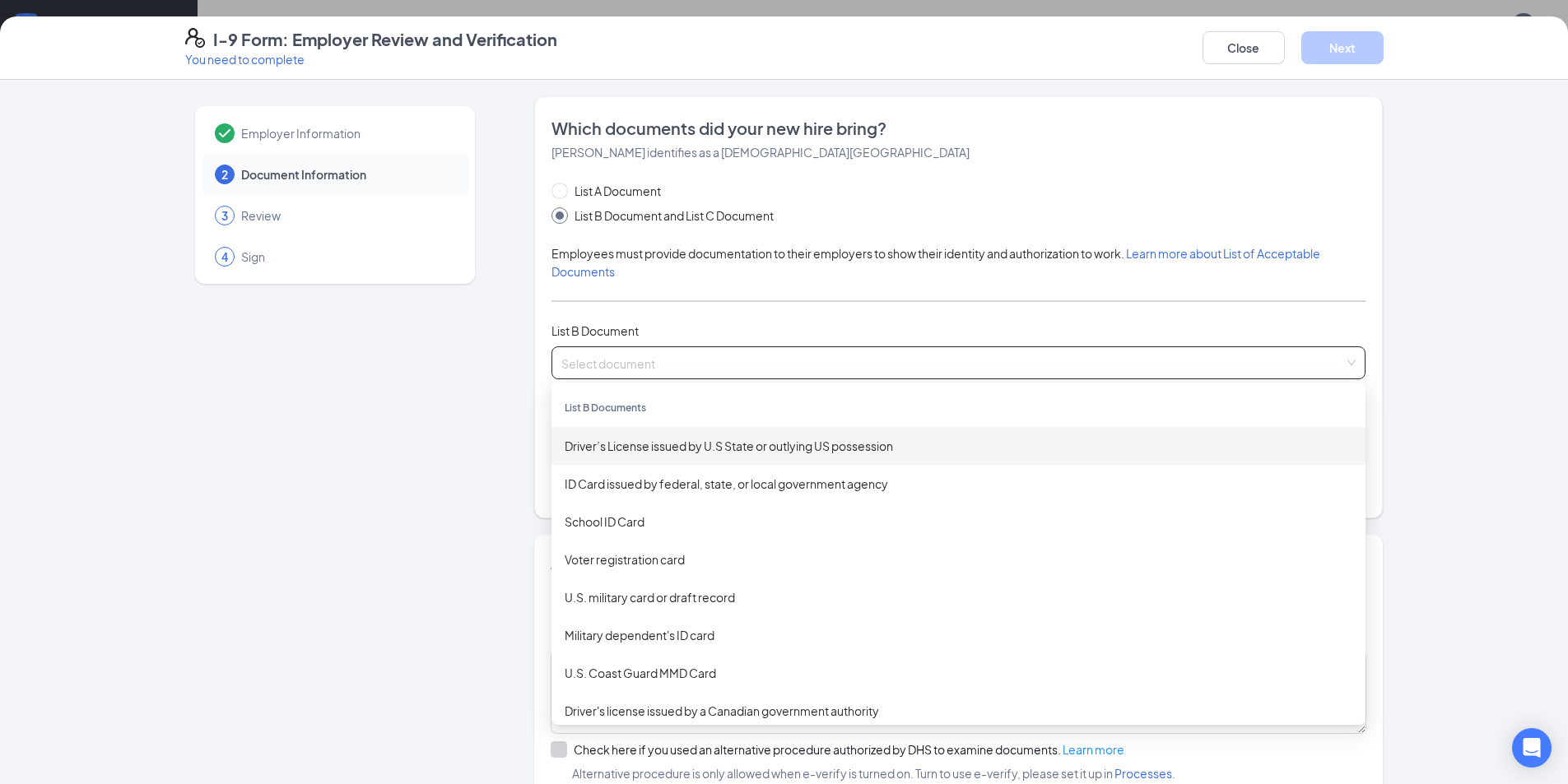
click at [629, 443] on div "Driver’s License issued by U.S State or outlying US possession" at bounding box center [958, 446] width 788 height 18
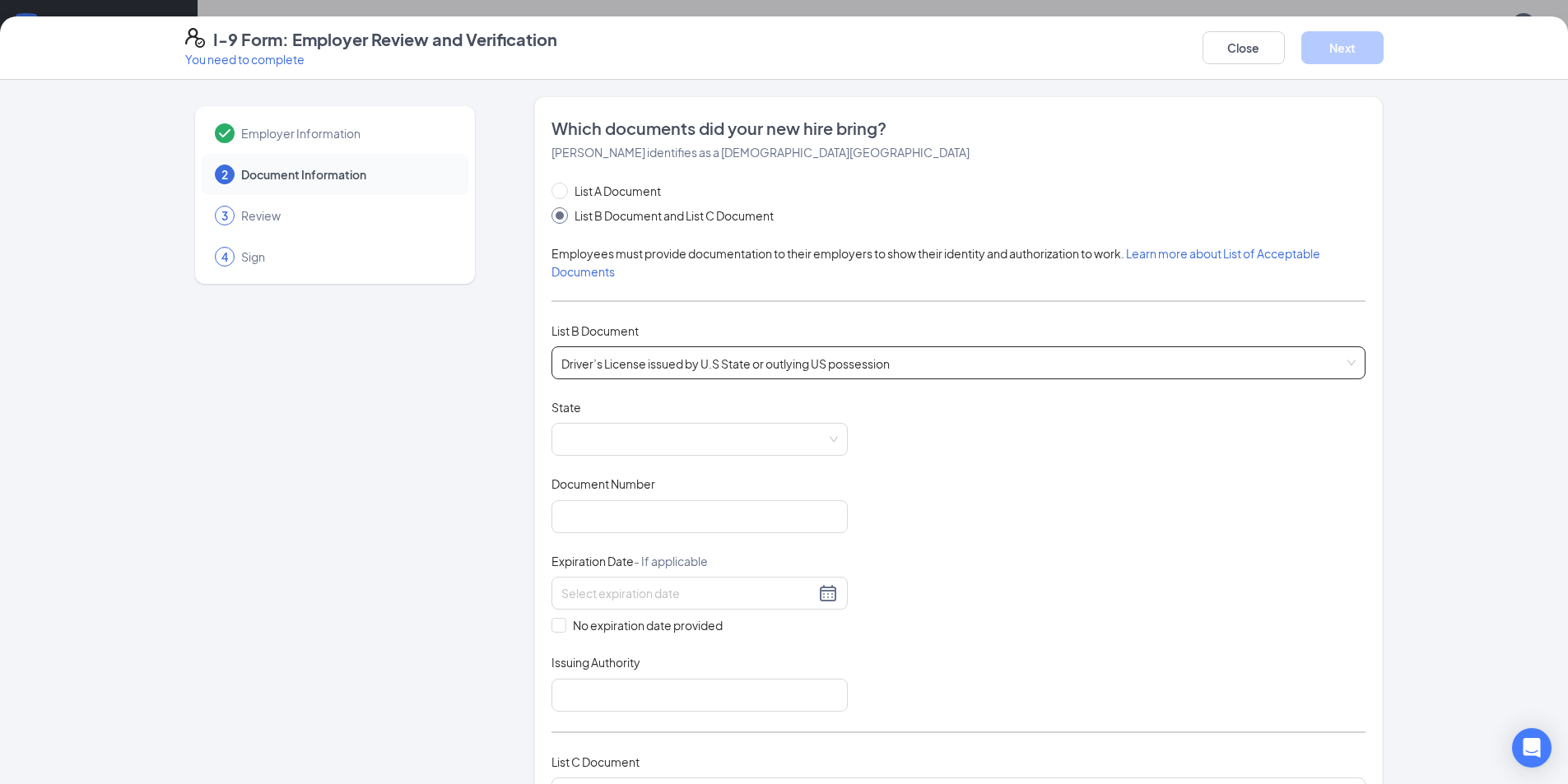
click at [629, 443] on span at bounding box center [700, 439] width 277 height 31
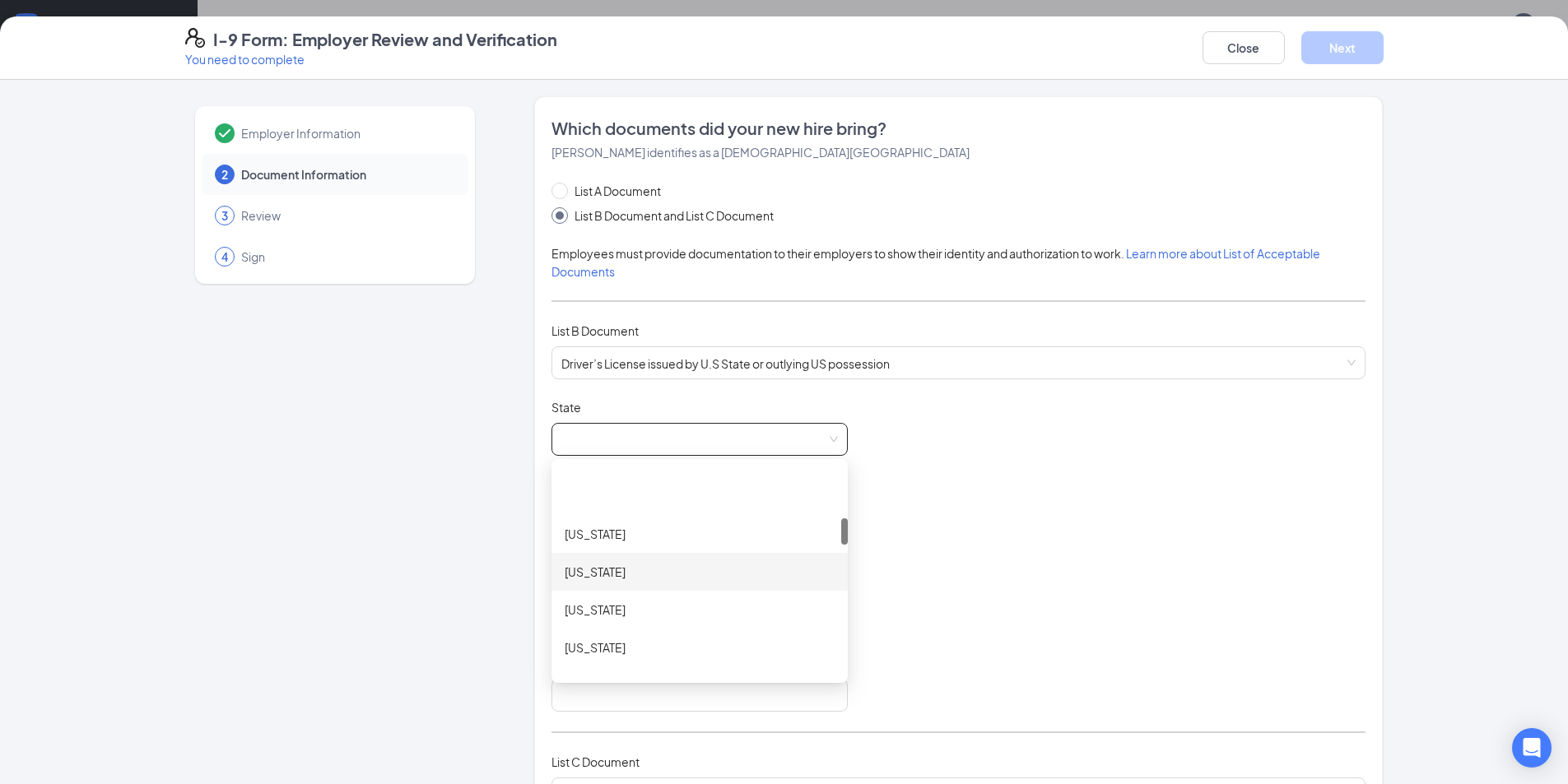
scroll to position [494, 0]
click at [571, 557] on div "[US_STATE]" at bounding box center [700, 558] width 270 height 18
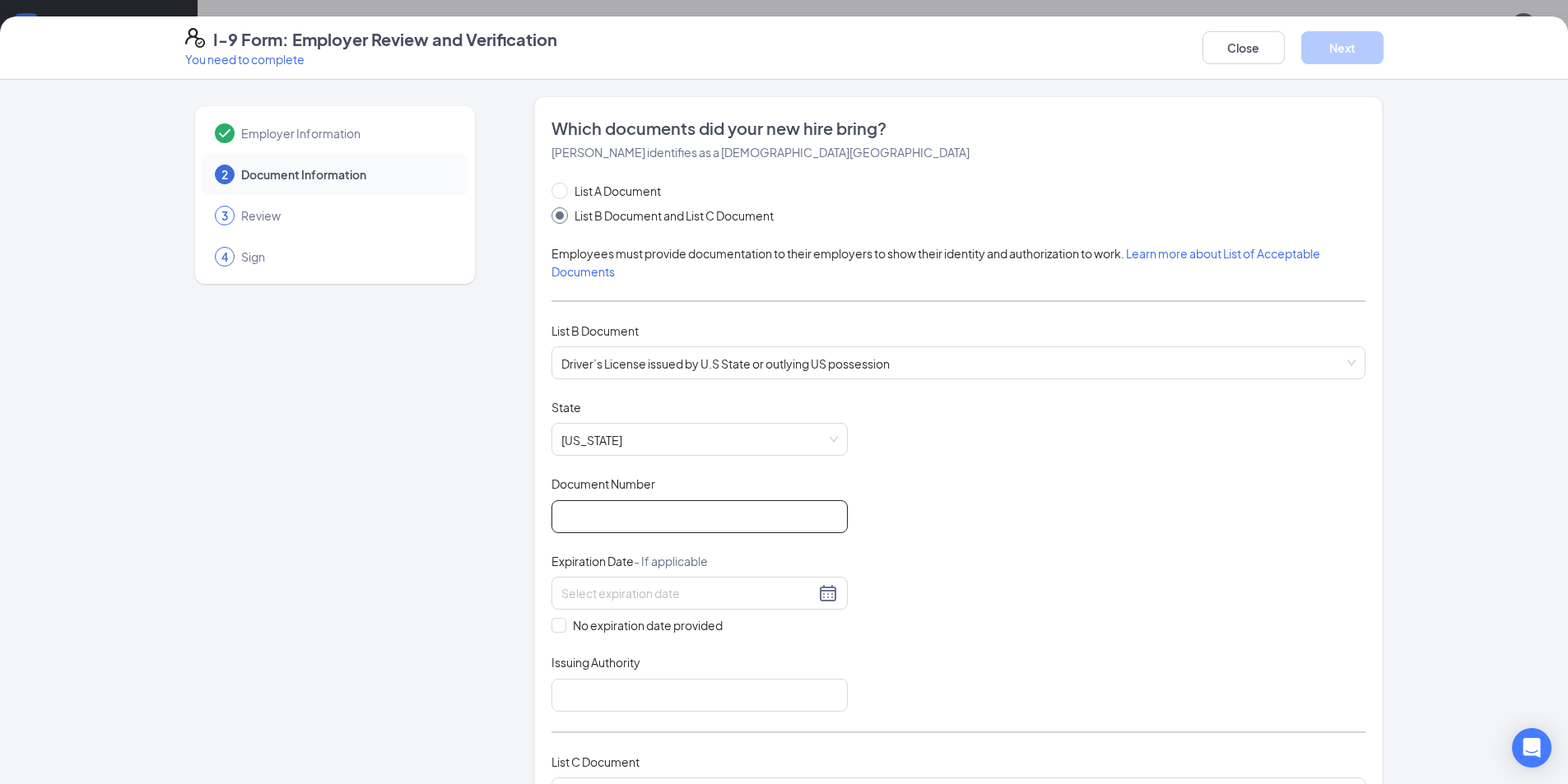
click at [591, 520] on input "Document Number" at bounding box center [700, 517] width 297 height 33
type input "L220-4337-8054"
click at [821, 595] on div at bounding box center [700, 593] width 277 height 20
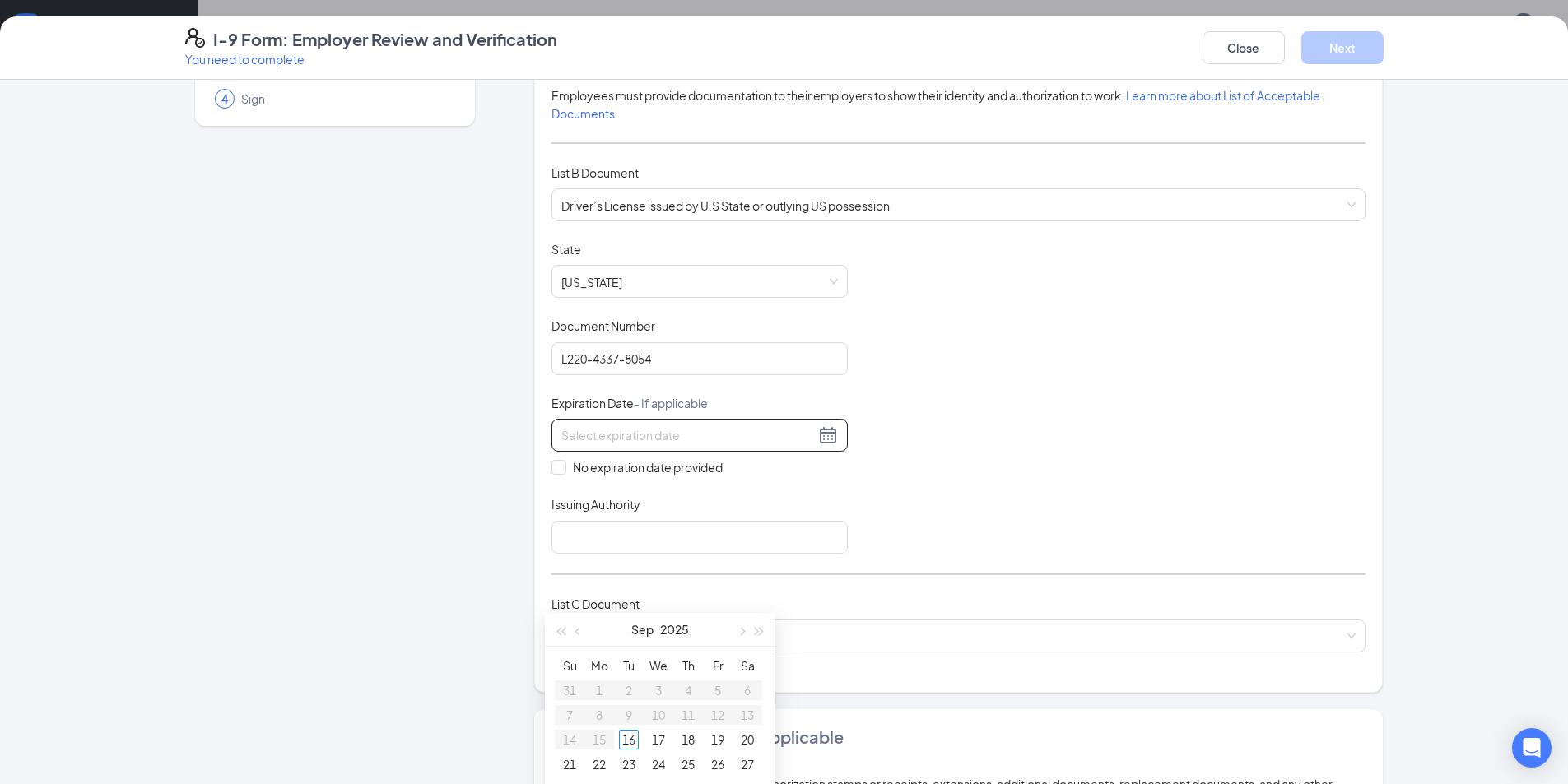
scroll to position [165, 0]
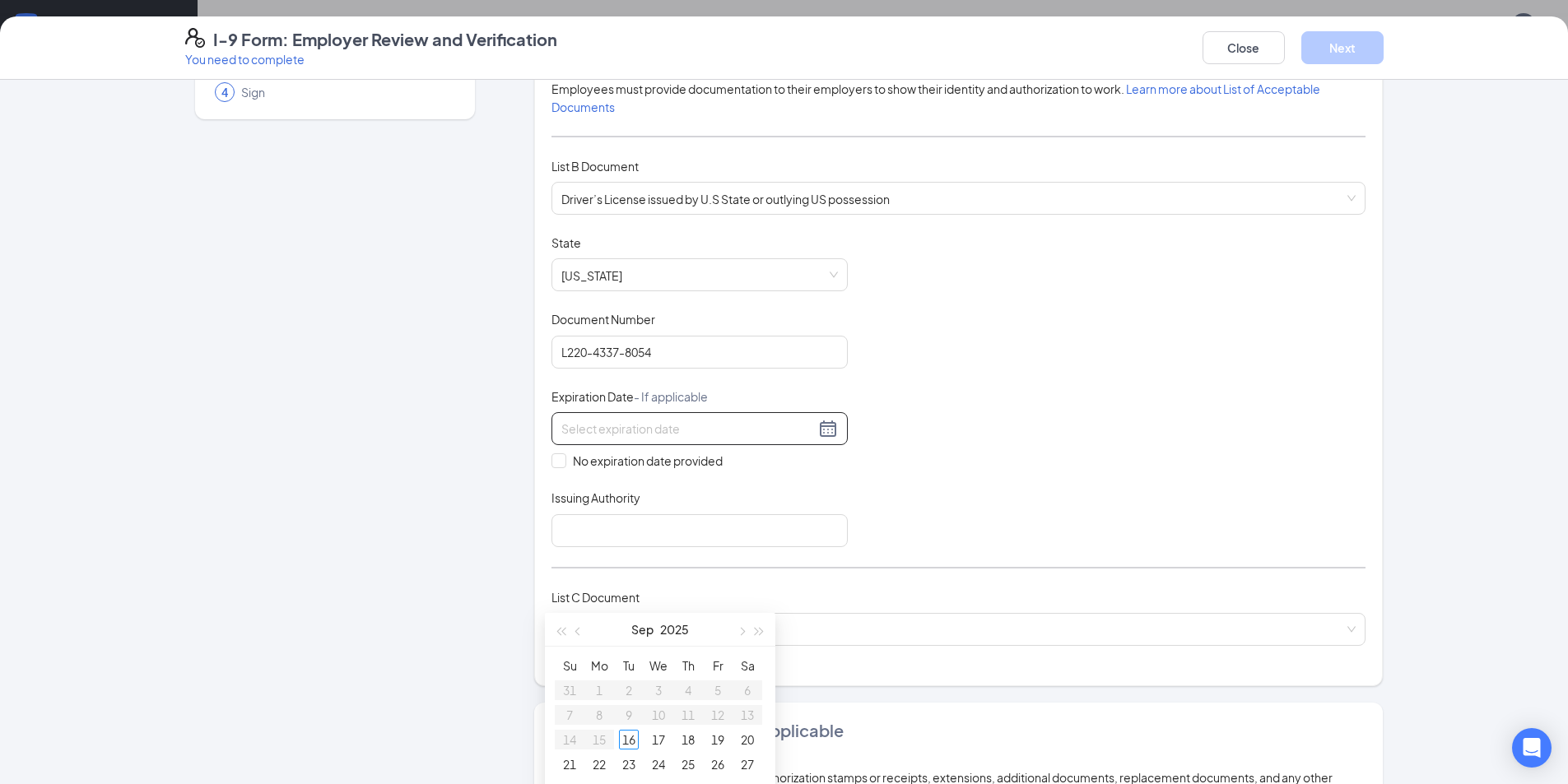
click at [850, 471] on div "Document Title Driver’s License issued by U.S State or outlying US possession S…" at bounding box center [958, 391] width 814 height 313
click at [823, 428] on div at bounding box center [700, 428] width 277 height 20
type input "[DATE]"
click at [653, 513] on div "Issuing Authority" at bounding box center [700, 501] width 297 height 24
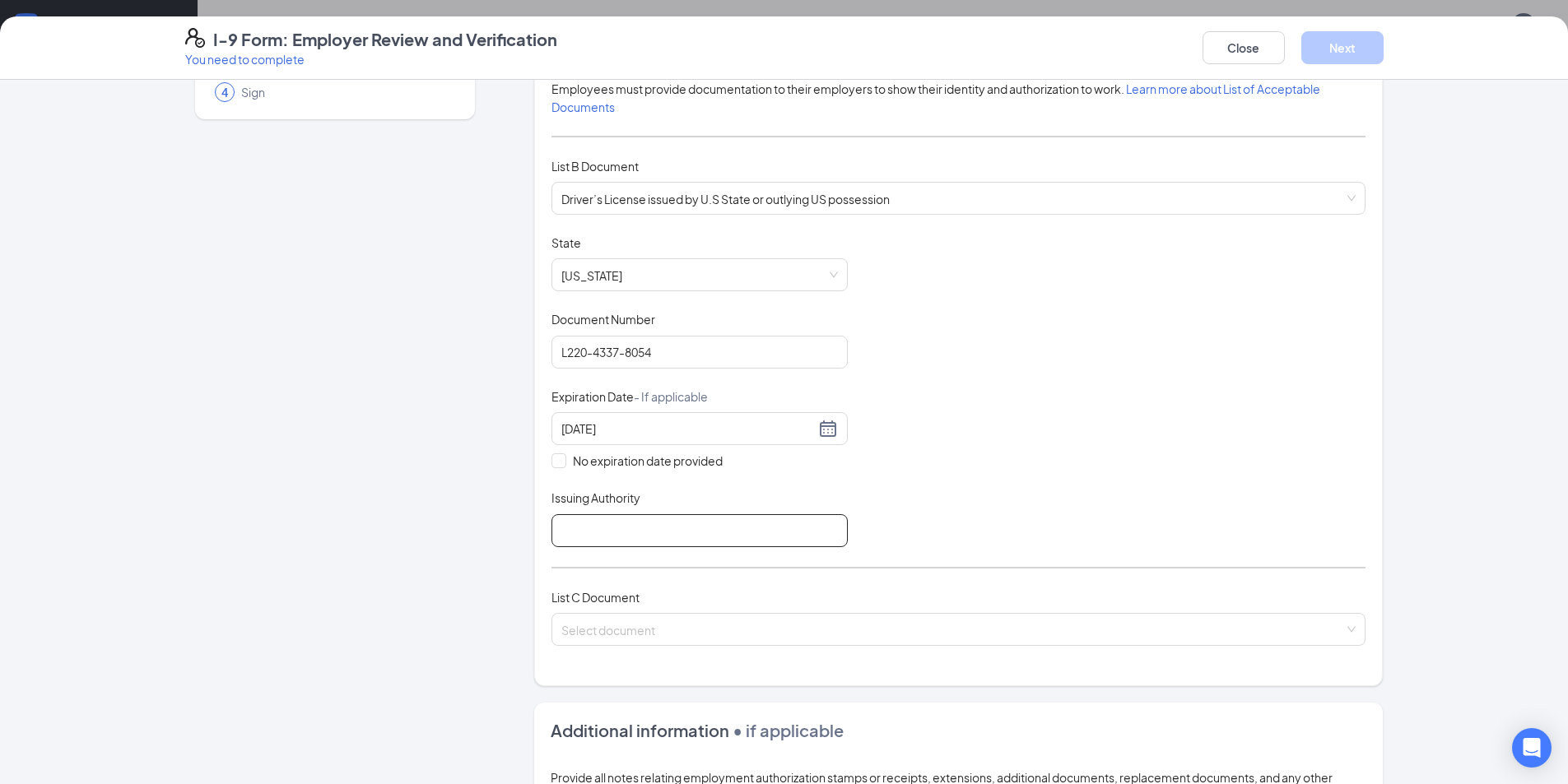
click at [642, 538] on input "Issuing Authority" at bounding box center [700, 531] width 297 height 33
type input "ssa"
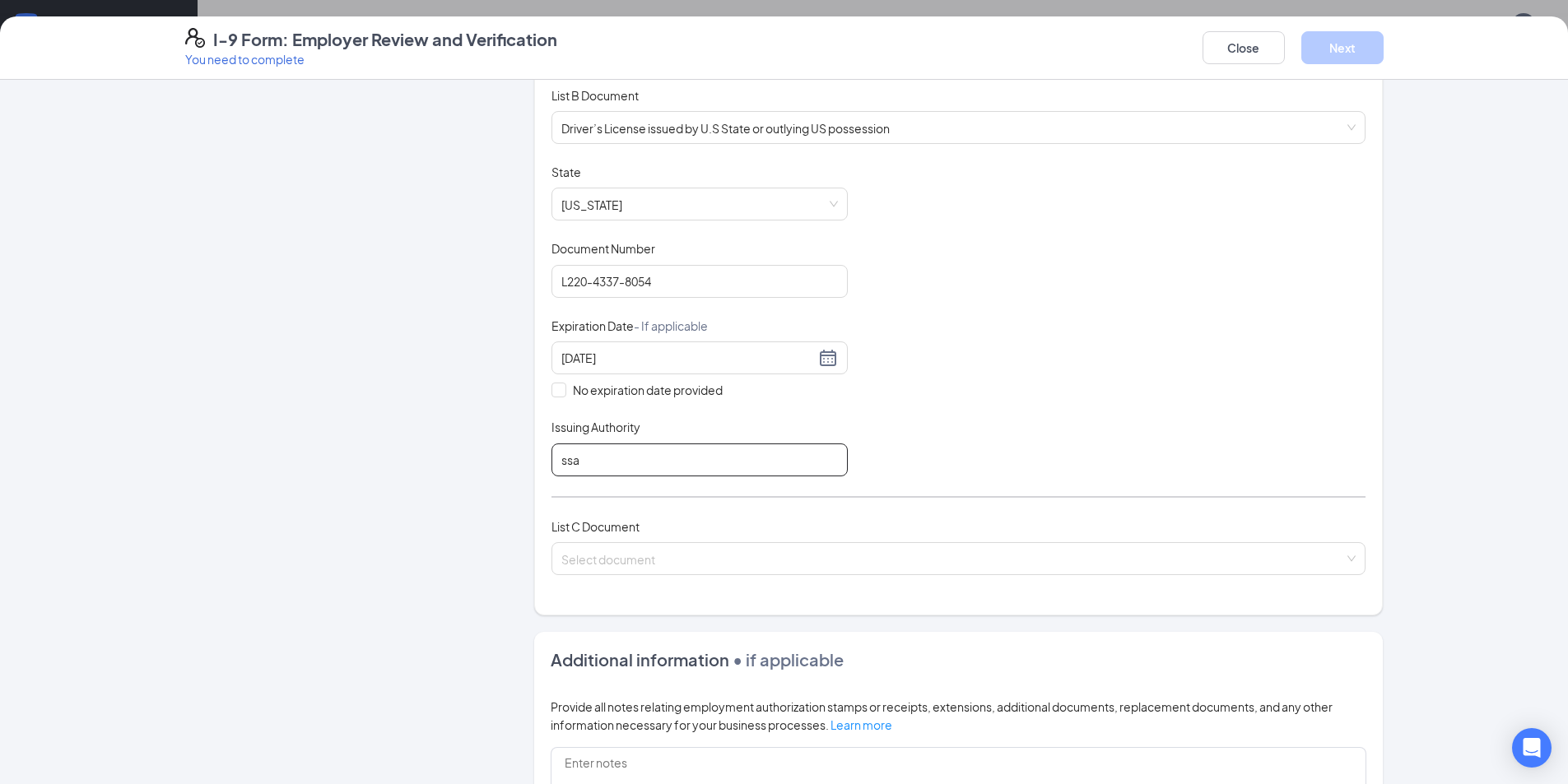
scroll to position [411, 0]
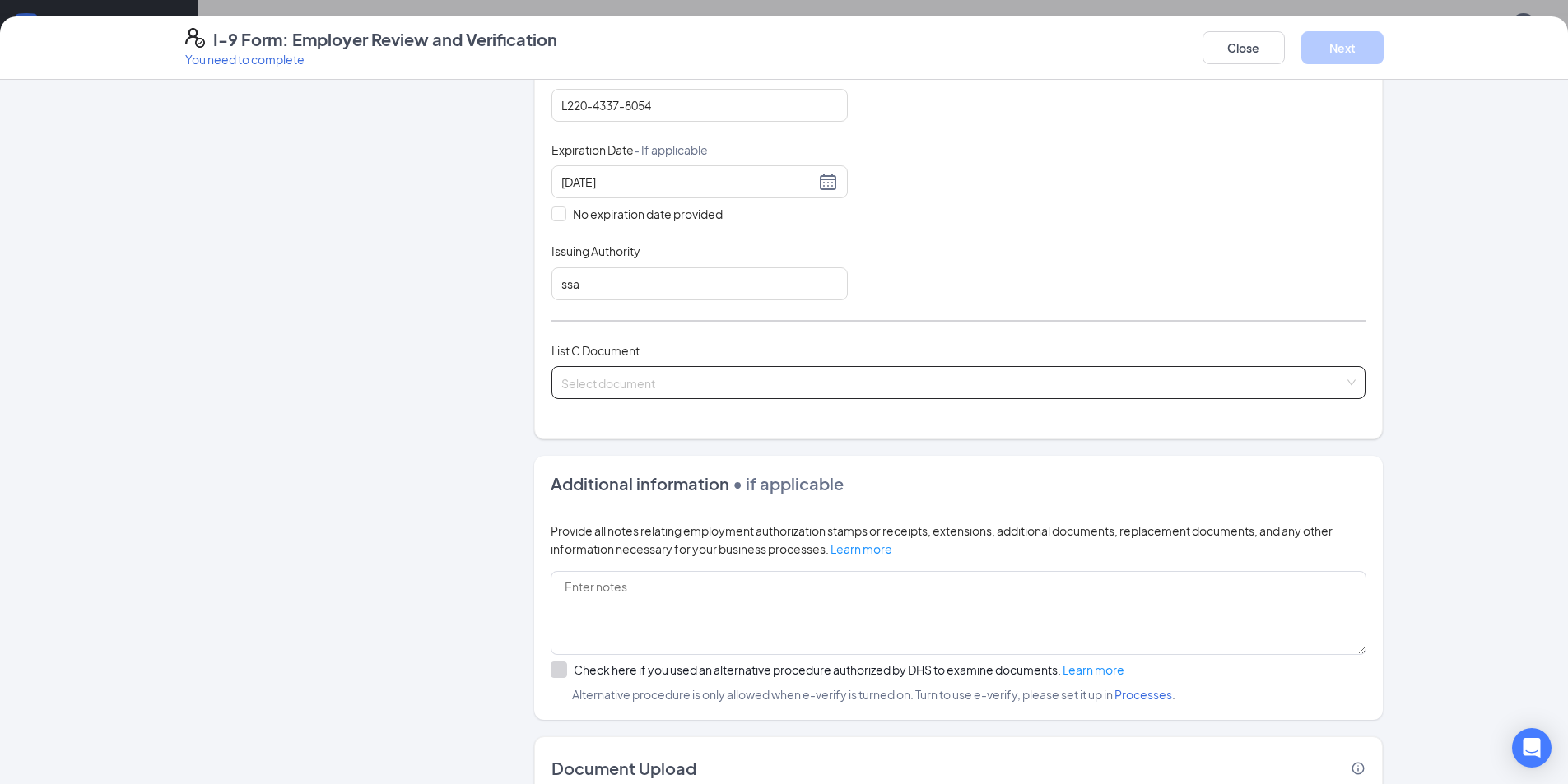
click at [608, 384] on input "search" at bounding box center [953, 379] width 783 height 25
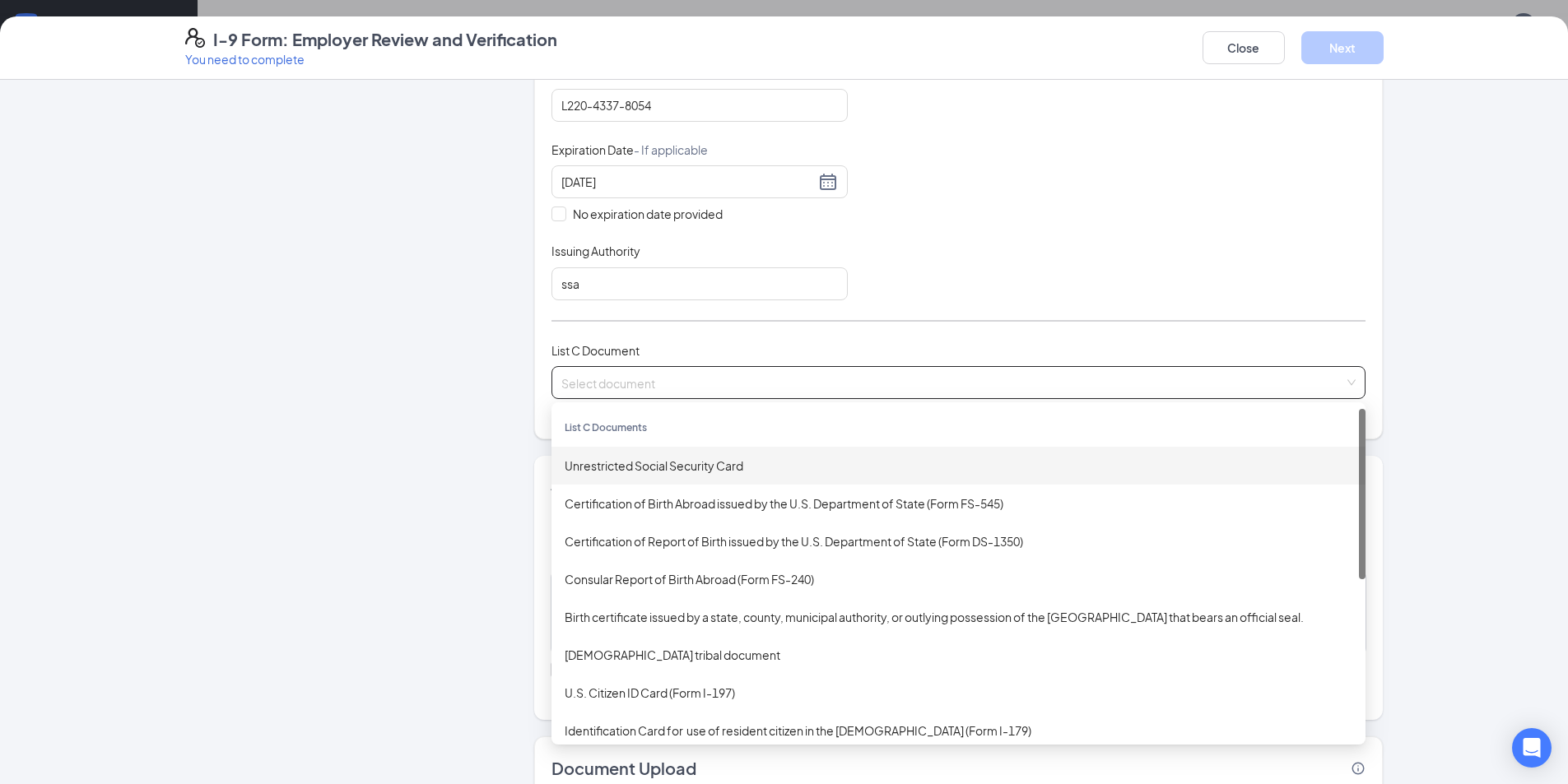
click at [617, 470] on div "Unrestricted Social Security Card" at bounding box center [958, 465] width 788 height 18
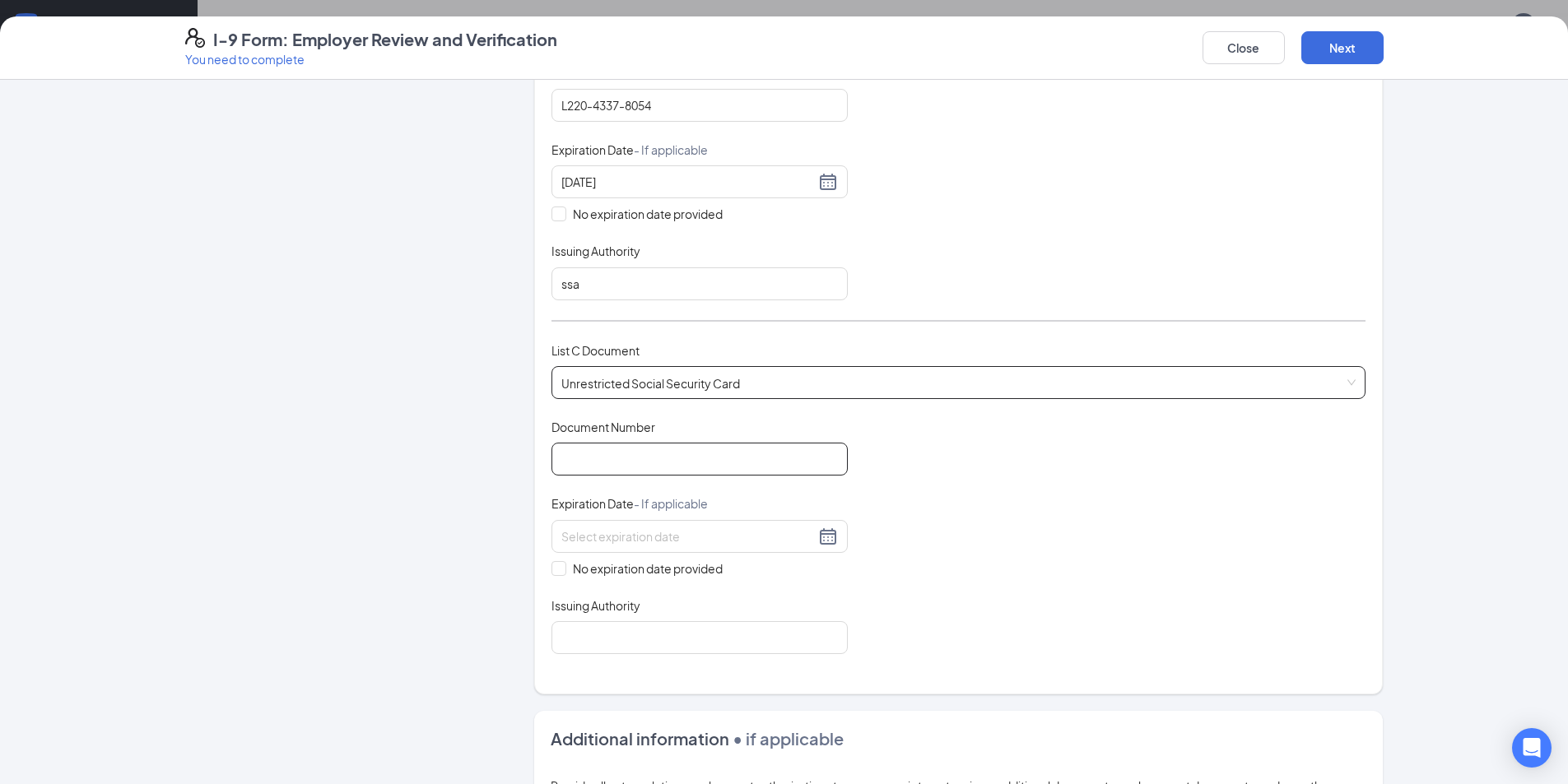
click at [609, 469] on input "Document Number" at bounding box center [700, 459] width 297 height 33
type input "361764865"
click at [557, 570] on span at bounding box center [559, 569] width 15 height 15
click at [557, 570] on input "No expiration date provided" at bounding box center [557, 567] width 11 height 11
checkbox input "true"
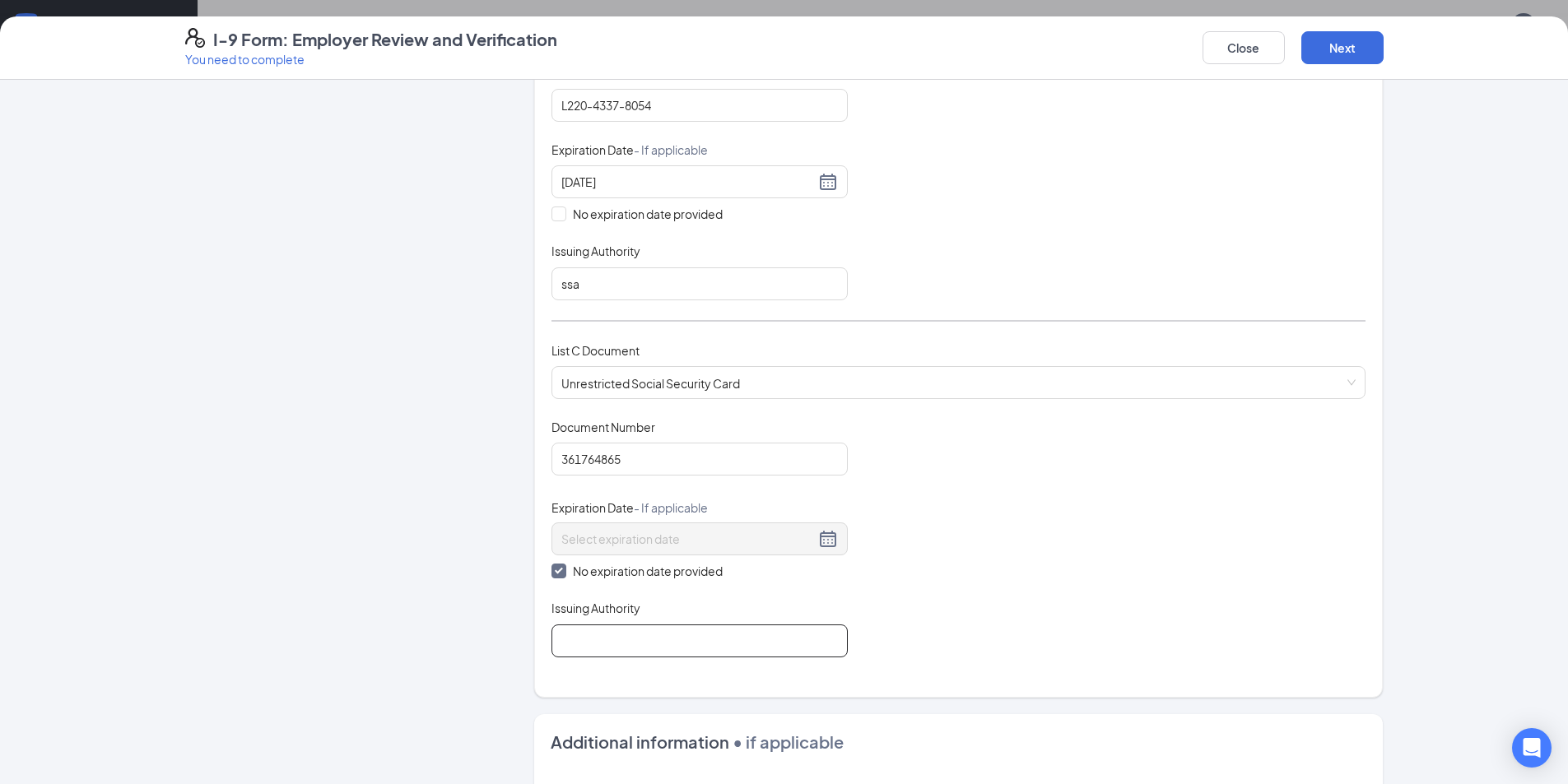
click at [597, 643] on input "Issuing Authority" at bounding box center [700, 641] width 297 height 33
type input "SSA"
click at [1345, 46] on button "Next" at bounding box center [1342, 47] width 82 height 33
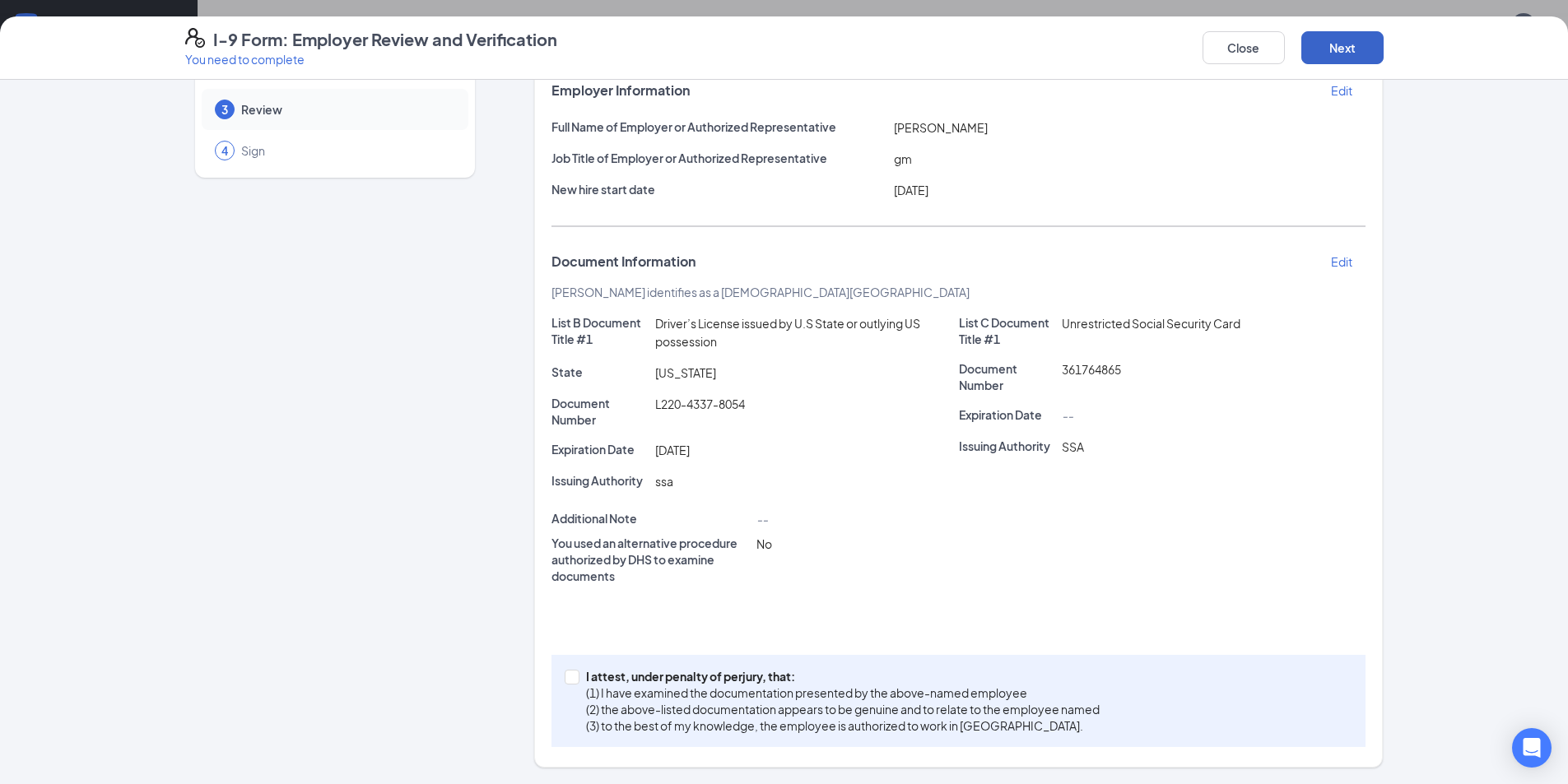
scroll to position [106, 0]
click at [1320, 53] on button "Next" at bounding box center [1342, 47] width 82 height 33
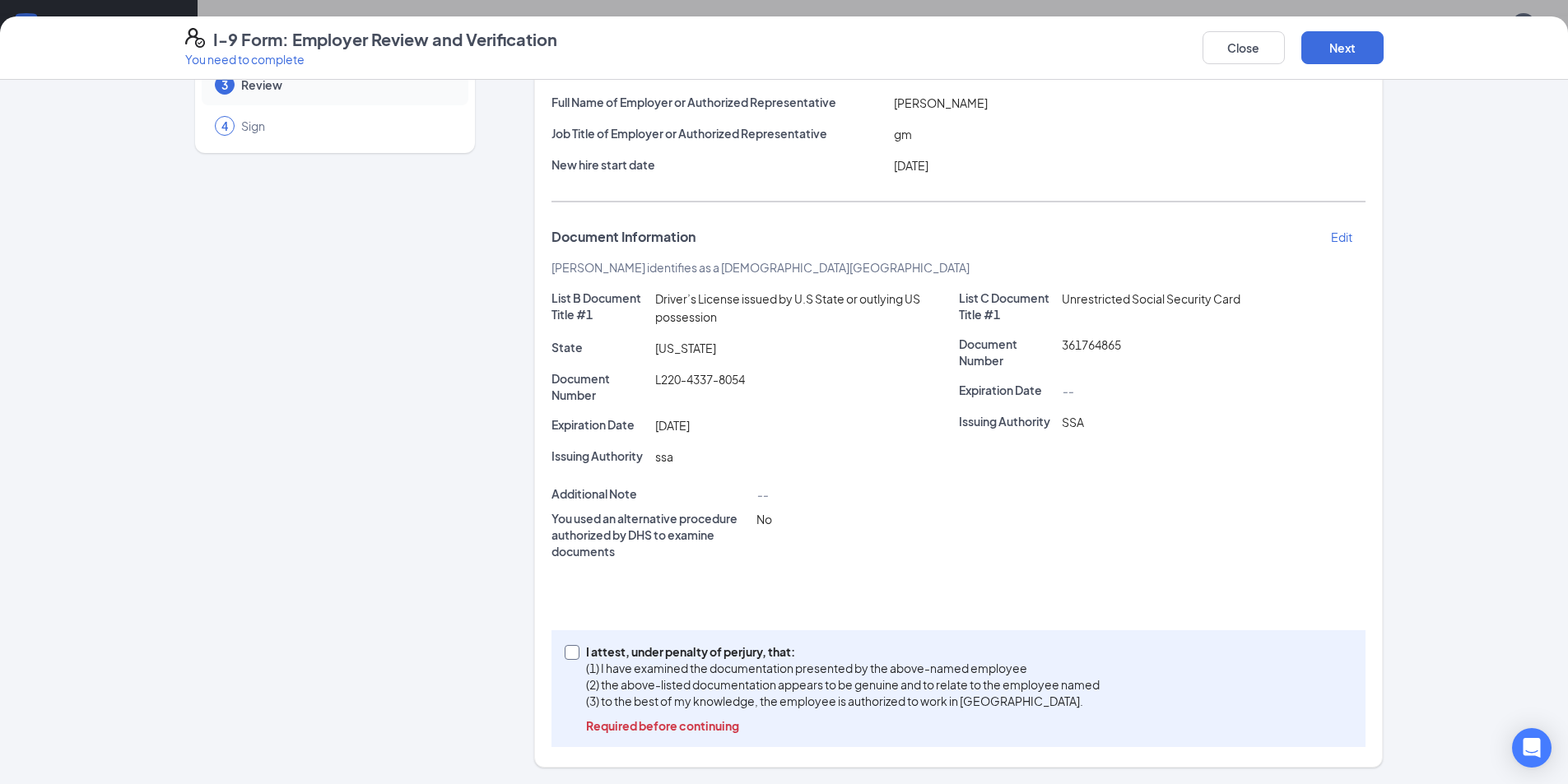
click at [566, 651] on input "I attest, under penalty of [PERSON_NAME], that: (1) I have examined the documen…" at bounding box center [571, 651] width 11 height 11
checkbox input "true"
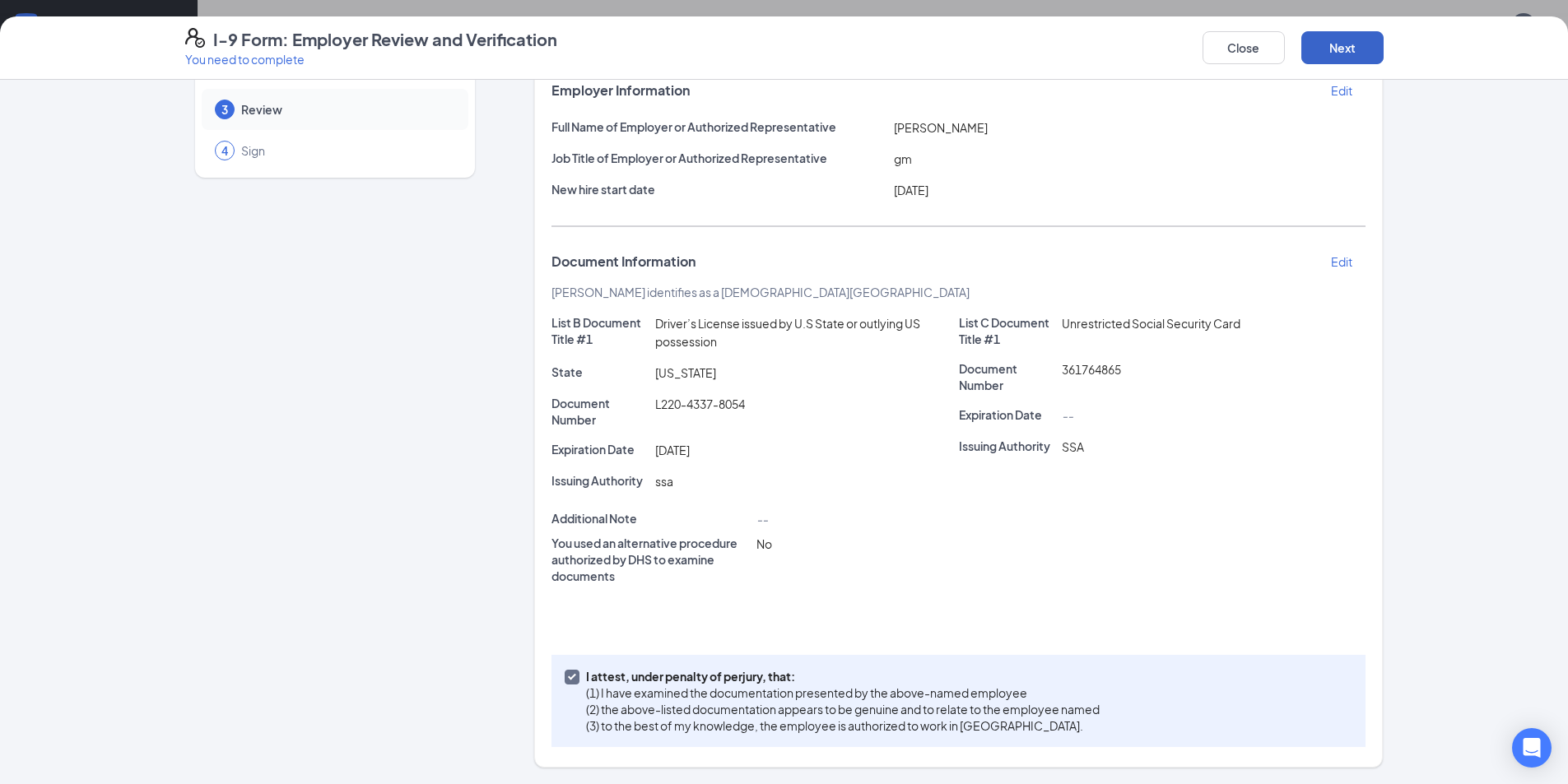
click at [1348, 54] on button "Next" at bounding box center [1342, 47] width 82 height 33
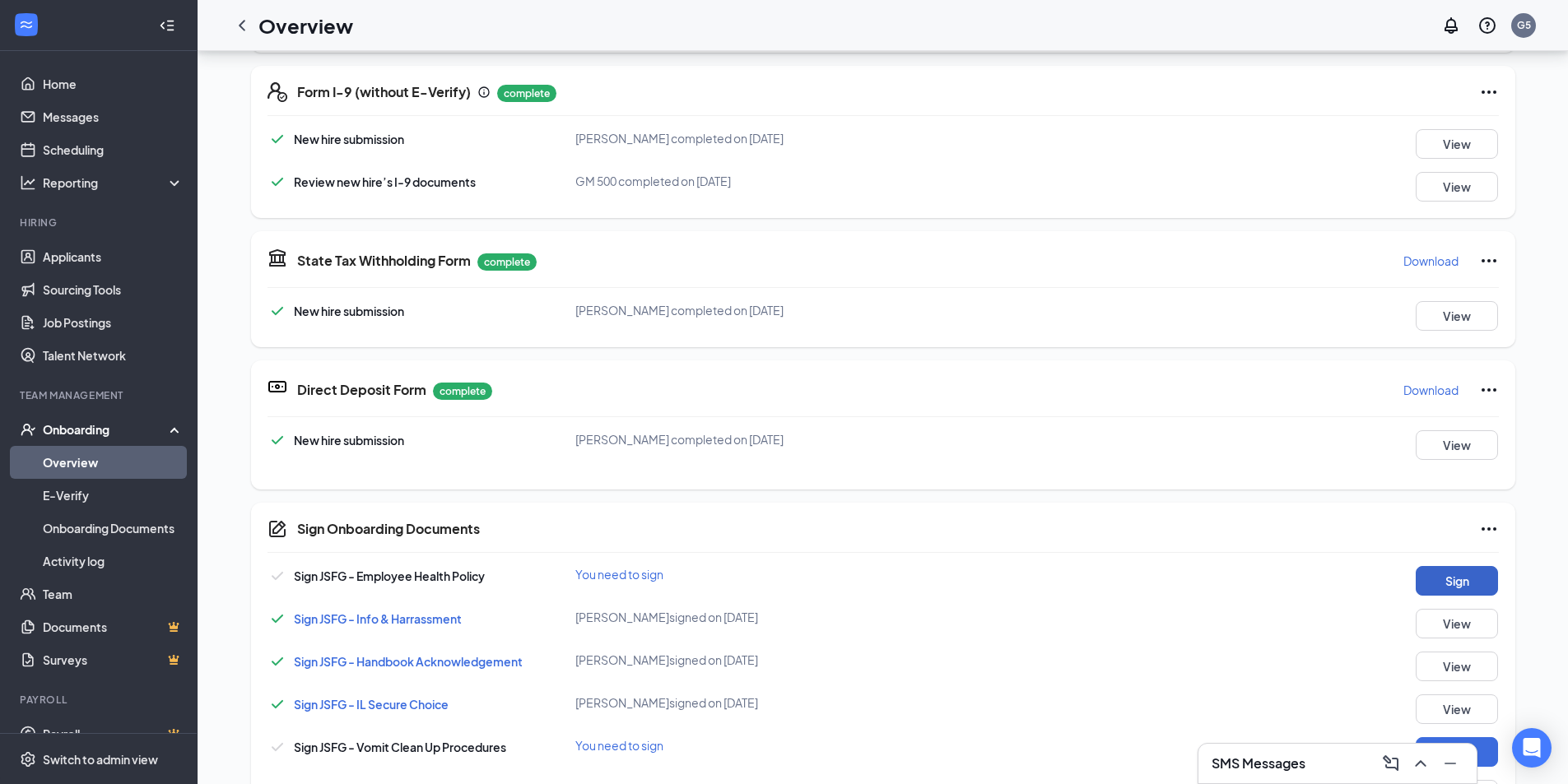
click at [1461, 575] on button "Sign" at bounding box center [1456, 580] width 82 height 29
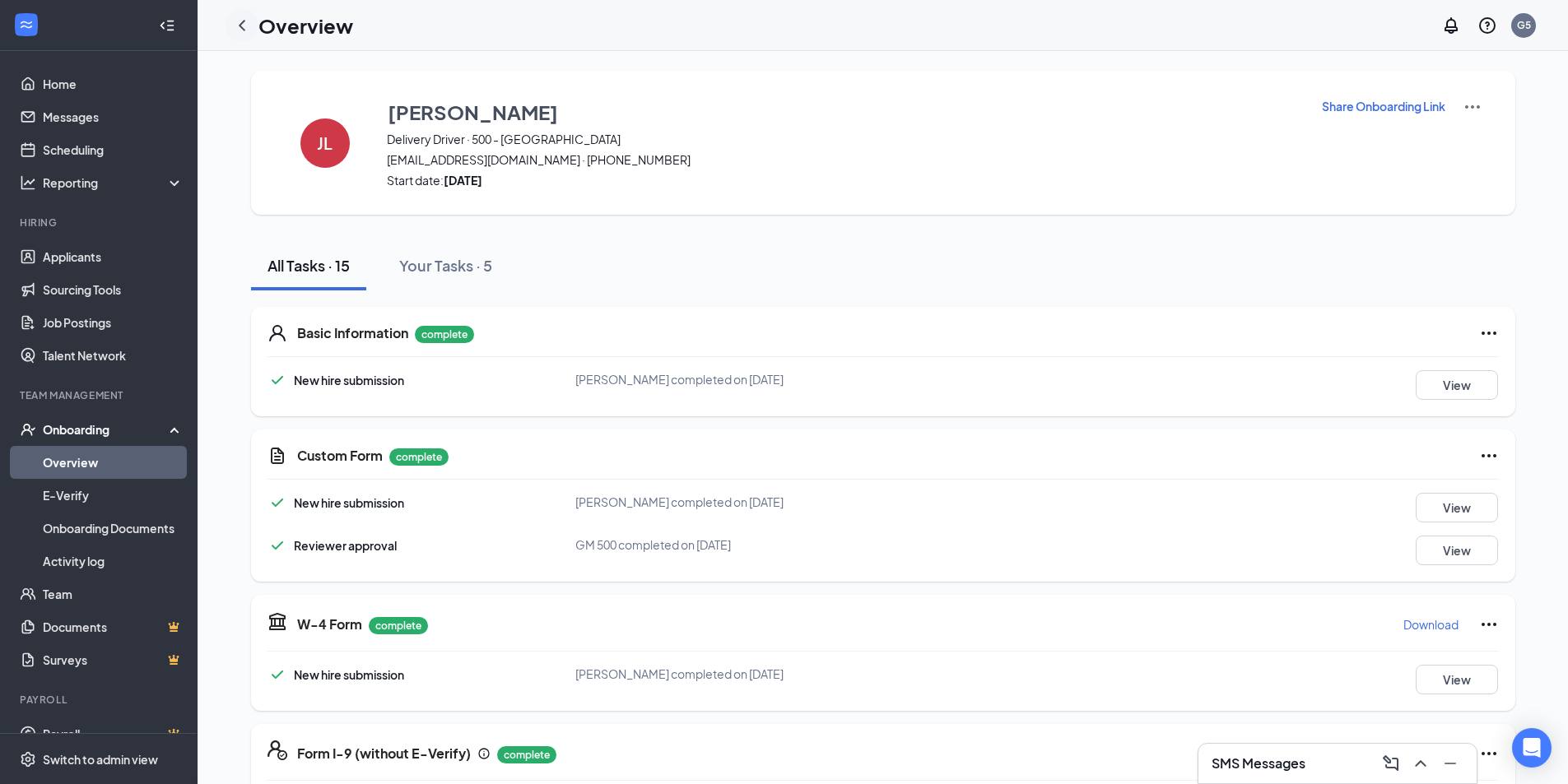
click at [241, 27] on icon "ChevronLeft" at bounding box center [242, 25] width 7 height 10
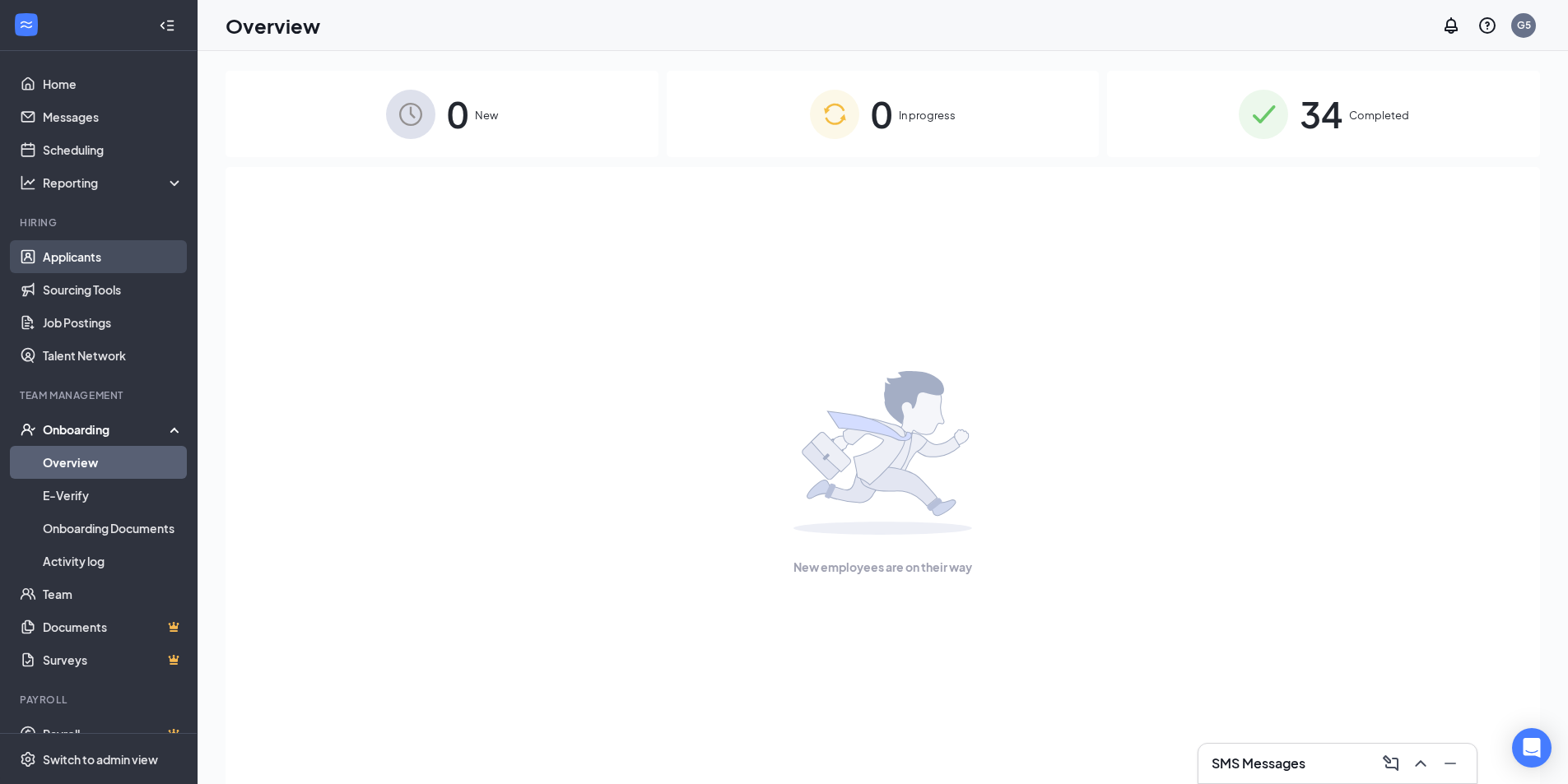
click at [83, 258] on link "Applicants" at bounding box center [113, 256] width 140 height 33
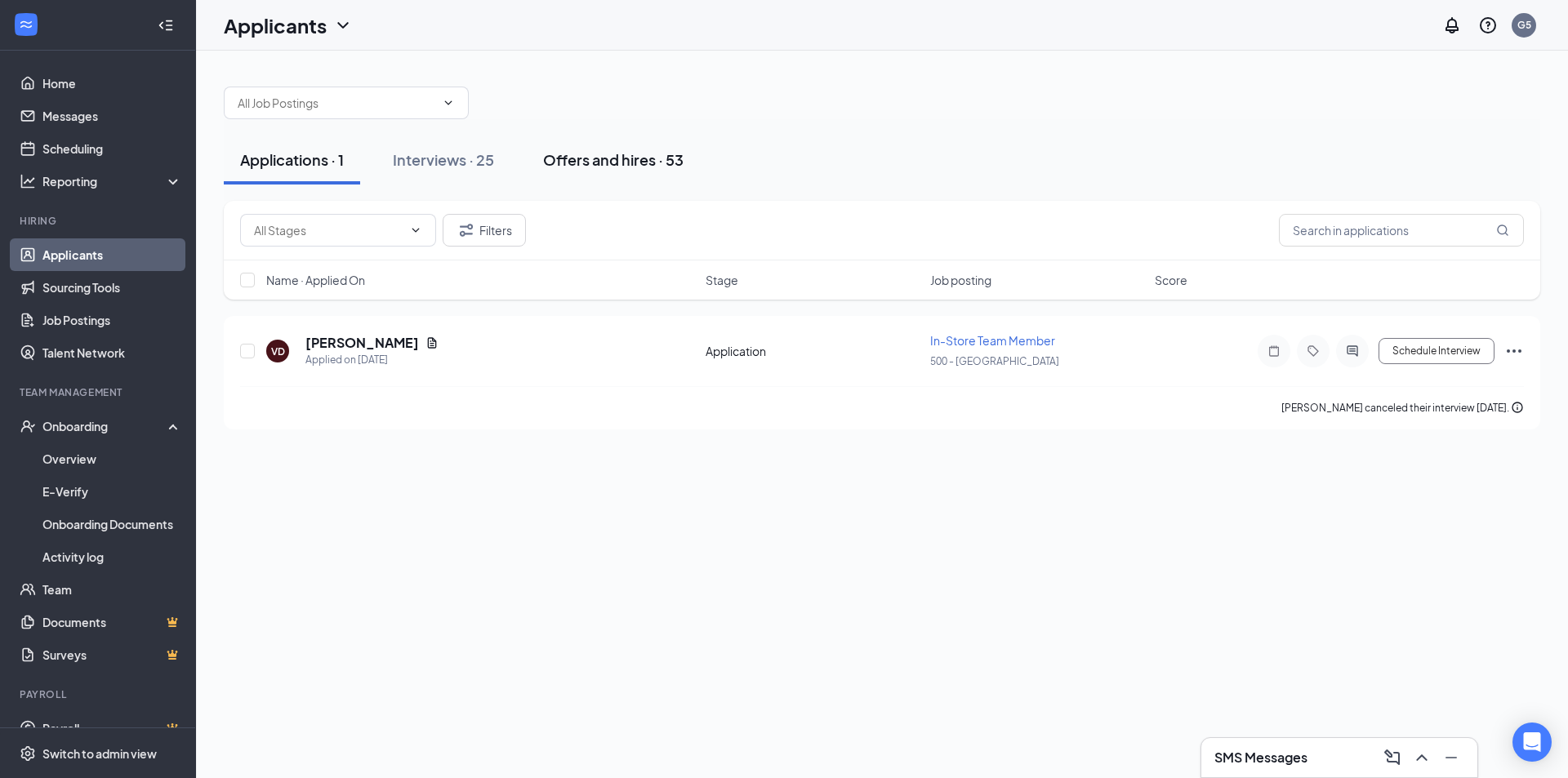
click at [604, 164] on div "Offers and hires · 53" at bounding box center [612, 160] width 140 height 21
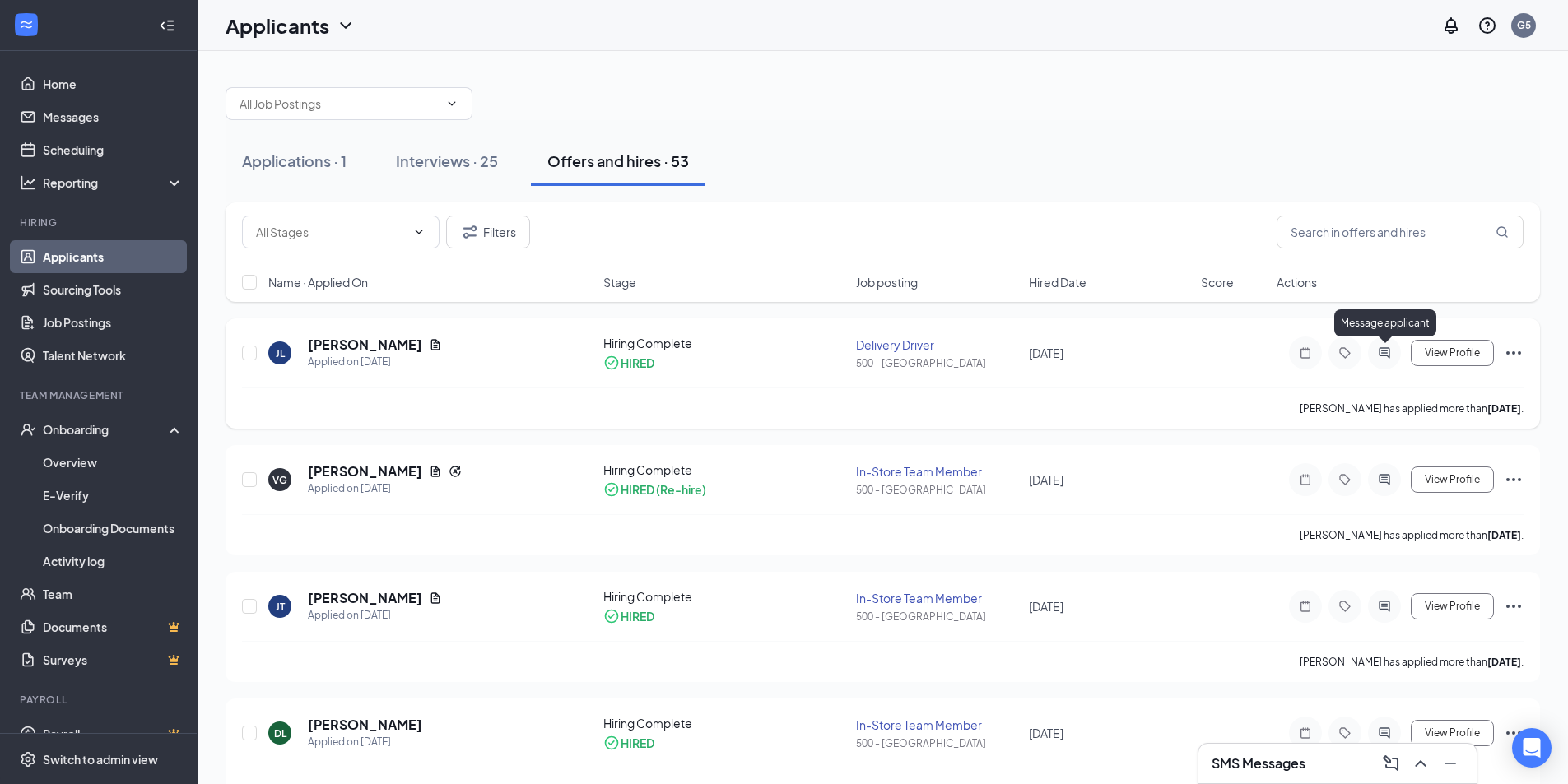
click at [1383, 352] on icon "ActiveChat" at bounding box center [1383, 352] width 10 height 10
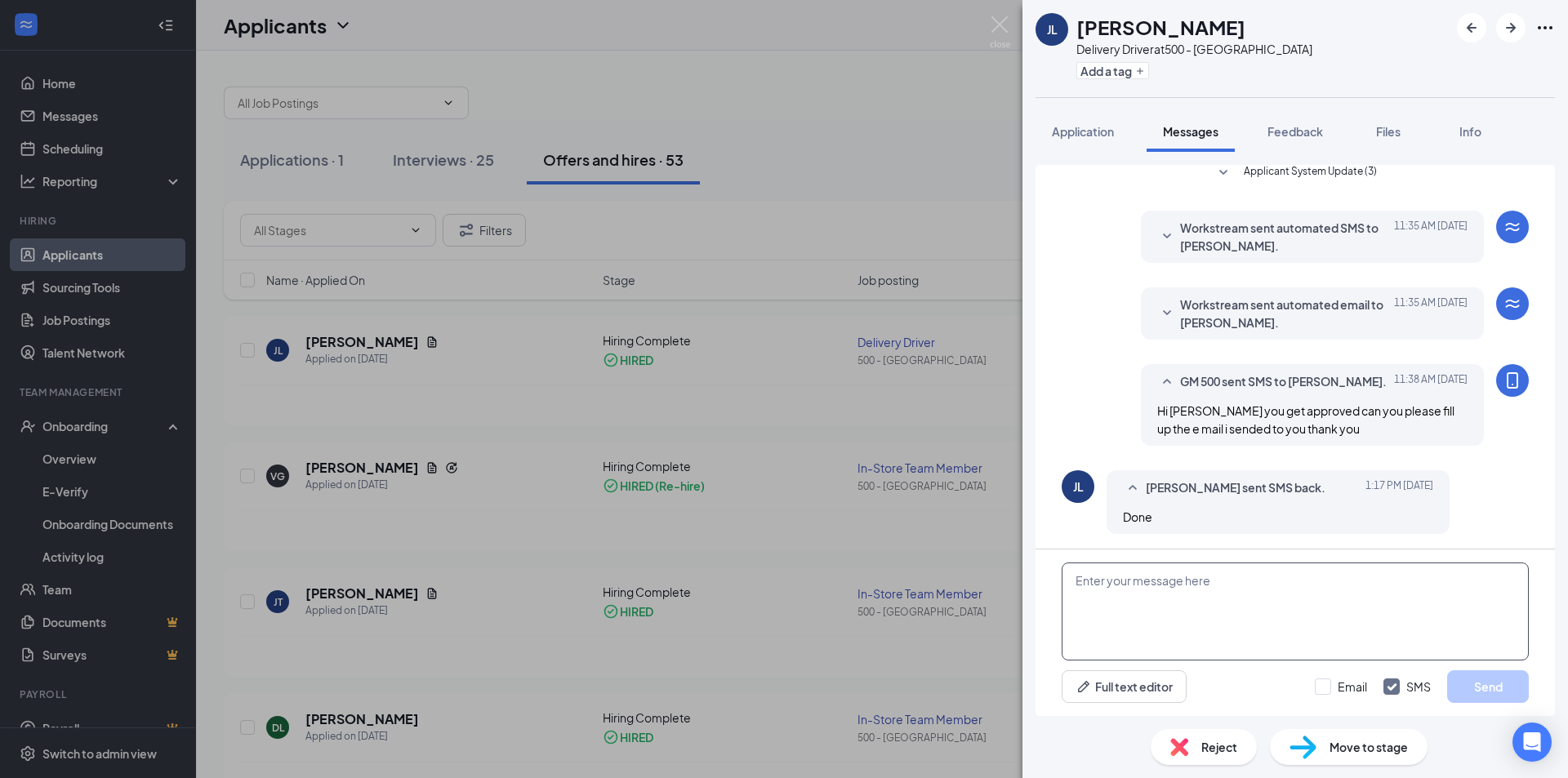
scroll to position [306, 0]
click at [1073, 581] on textarea at bounding box center [1295, 611] width 467 height 98
type textarea "Hi [PERSON_NAME] everything is done can you come [DATE] at 10 am"
click at [1487, 685] on button "Send" at bounding box center [1487, 687] width 82 height 33
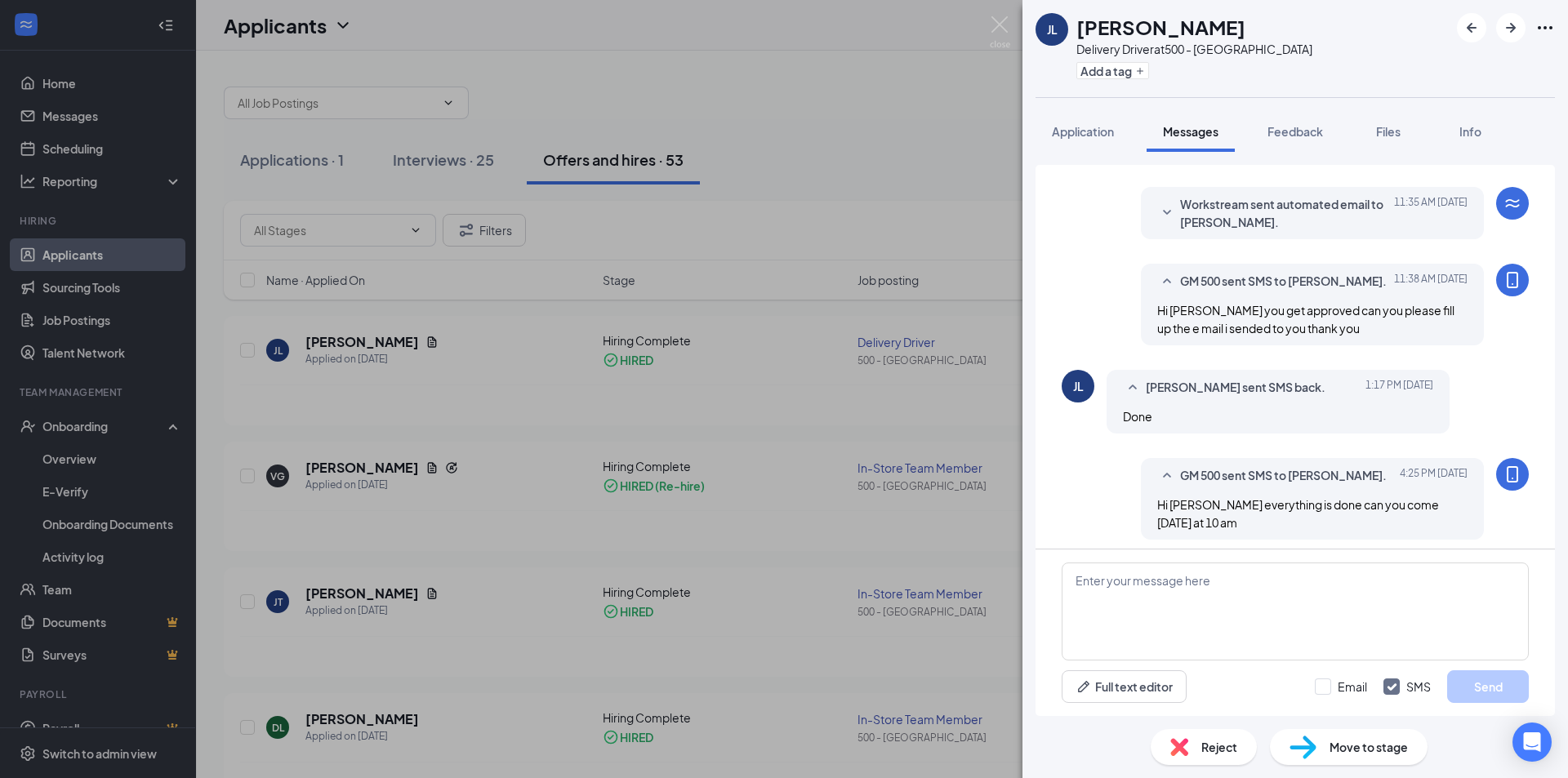
scroll to position [412, 0]
